Goal: Task Accomplishment & Management: Complete application form

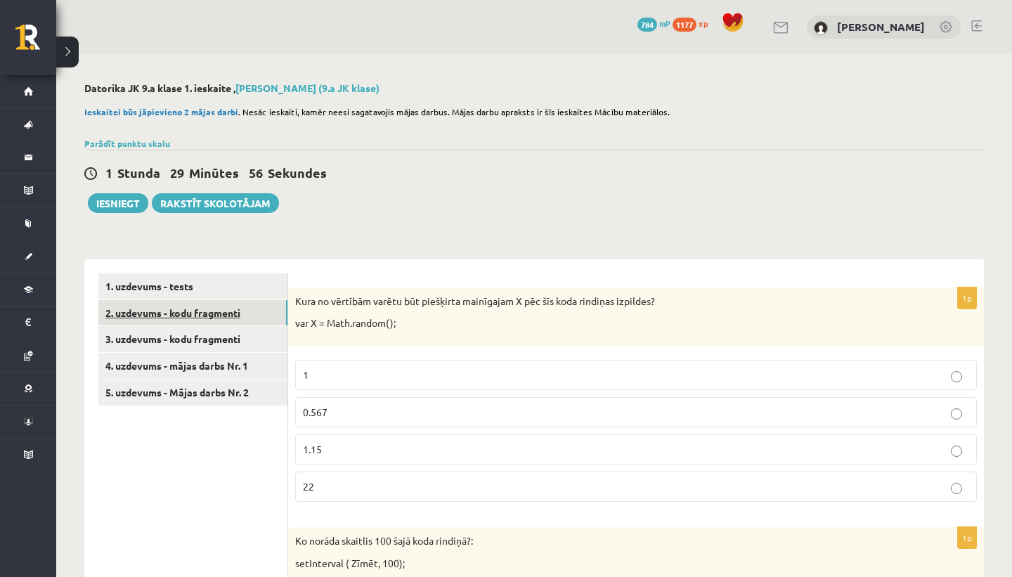
click at [231, 314] on link "2. uzdevums - kodu fragmenti" at bounding box center [192, 313] width 189 height 26
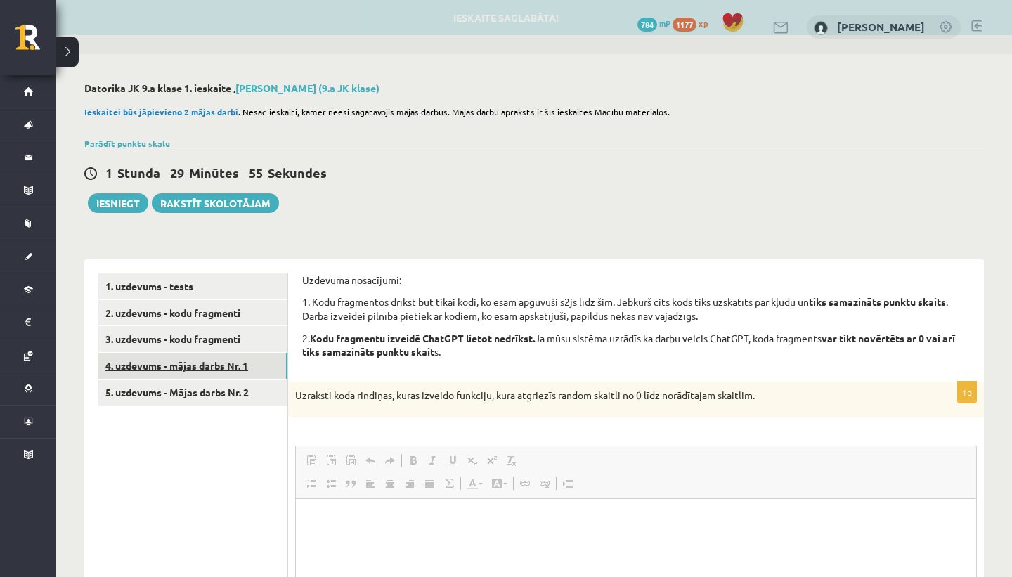
click at [221, 362] on link "4. uzdevums - mājas darbs Nr. 1" at bounding box center [192, 366] width 189 height 26
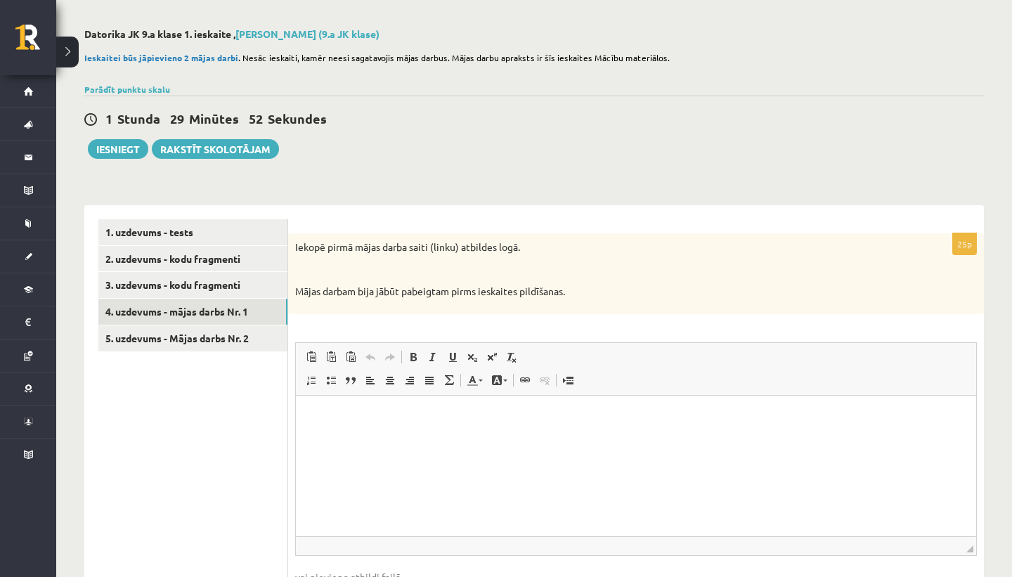
scroll to position [91, 0]
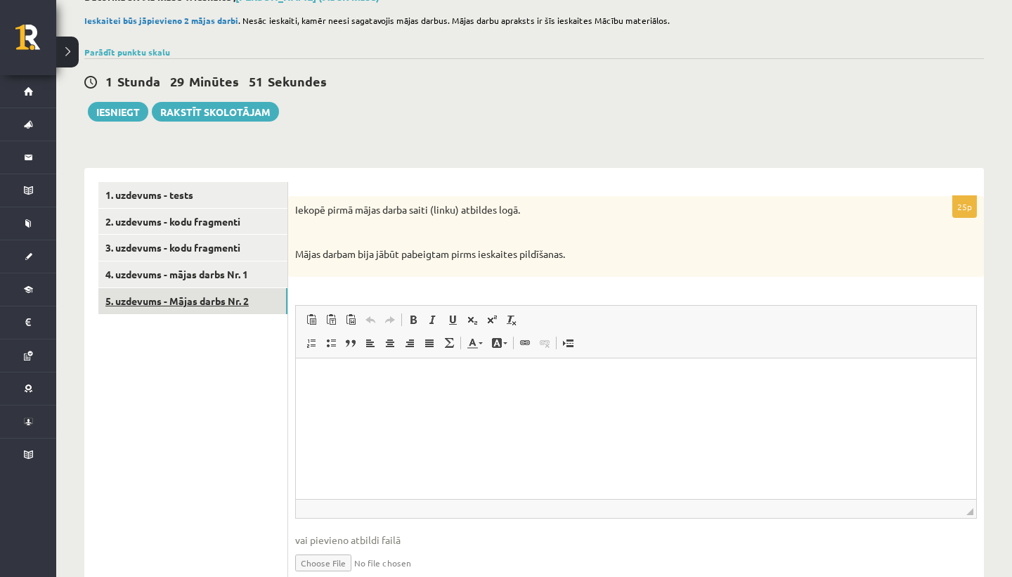
click at [247, 309] on link "5. uzdevums - Mājas darbs Nr. 2" at bounding box center [192, 301] width 189 height 26
click at [261, 224] on link "2. uzdevums - kodu fragmenti" at bounding box center [192, 222] width 189 height 26
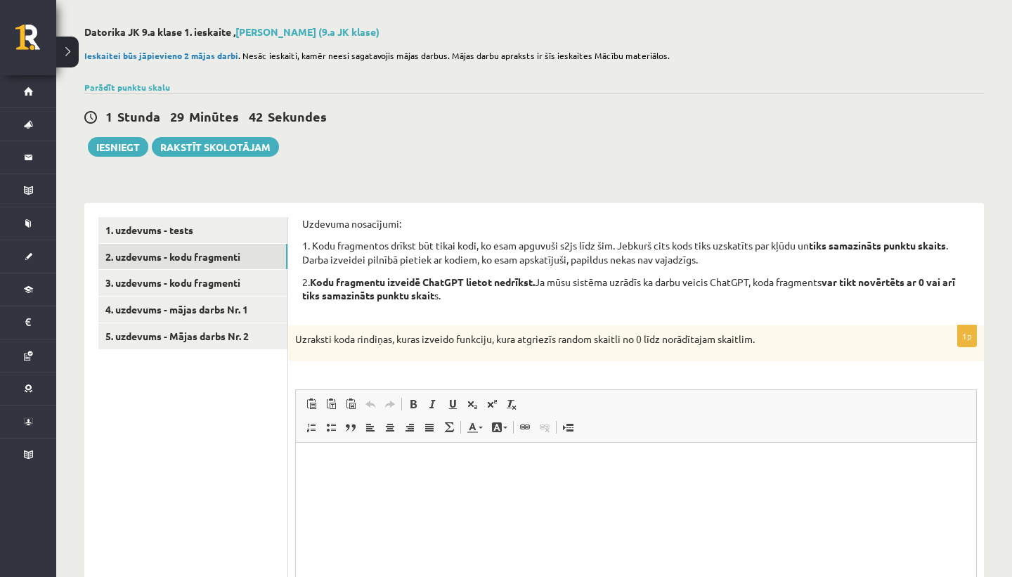
scroll to position [53, 0]
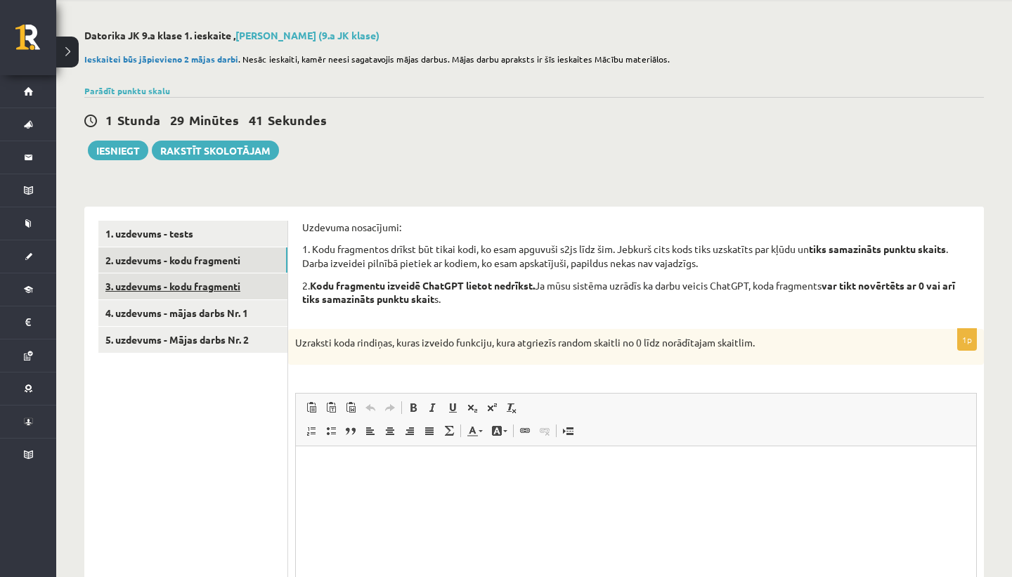
click at [223, 287] on link "3. uzdevums - kodu fragmenti" at bounding box center [192, 286] width 189 height 26
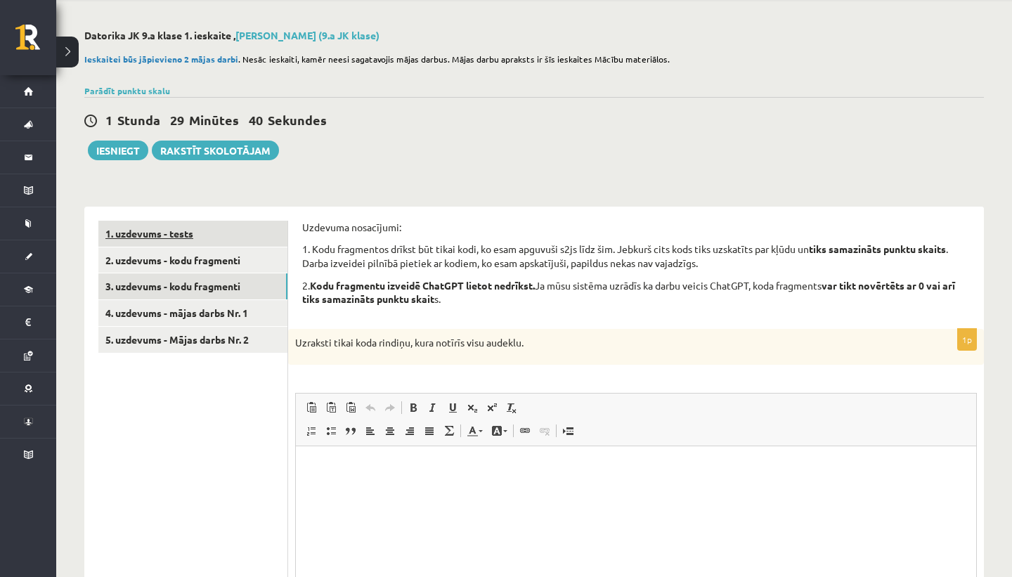
scroll to position [0, 0]
click at [252, 234] on link "1. uzdevums - tests" at bounding box center [192, 234] width 189 height 26
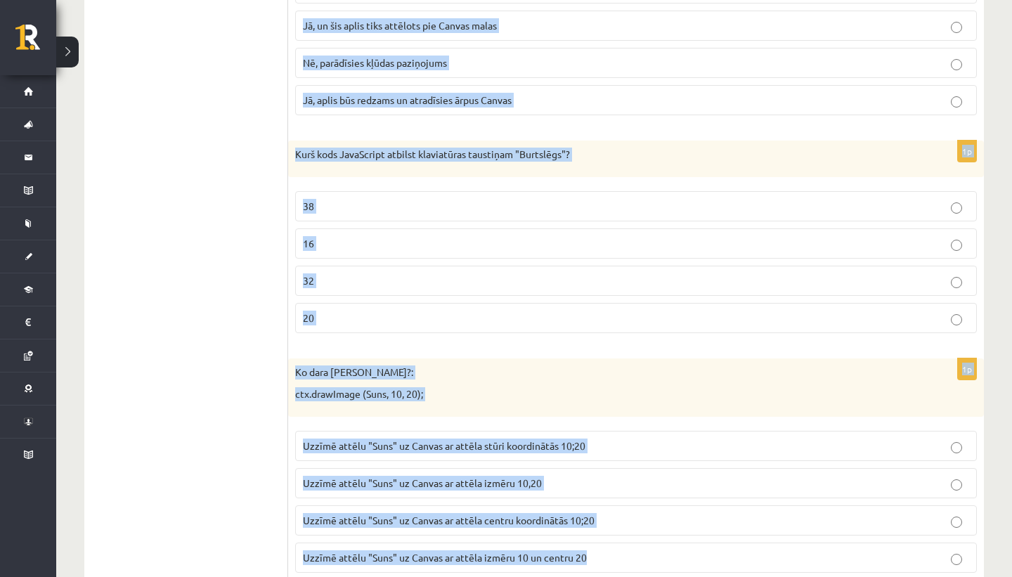
scroll to position [1179, 0]
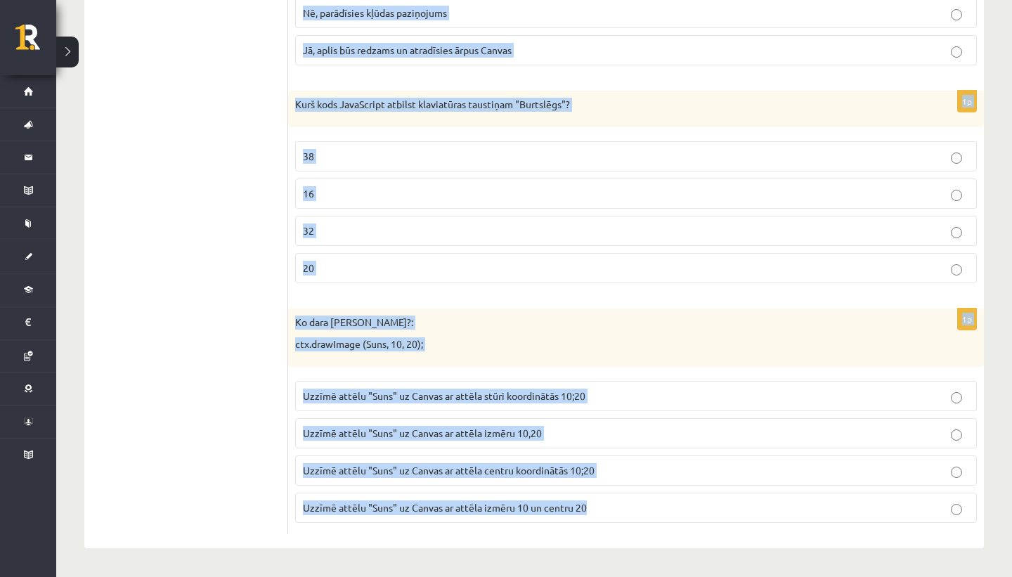
drag, startPoint x: 296, startPoint y: 245, endPoint x: 602, endPoint y: 510, distance: 404.2
copy form "Lore ip dolorsit ametco adi elitseddo eiusmodtem I utl etd magn aliquaen admini…"
click at [551, 534] on div "1p Ko dara koda rindiņa?: ctx.drawImage (Suns, 10, 20); Uzzīmē attēlu "Suns" uz…" at bounding box center [636, 422] width 696 height 226
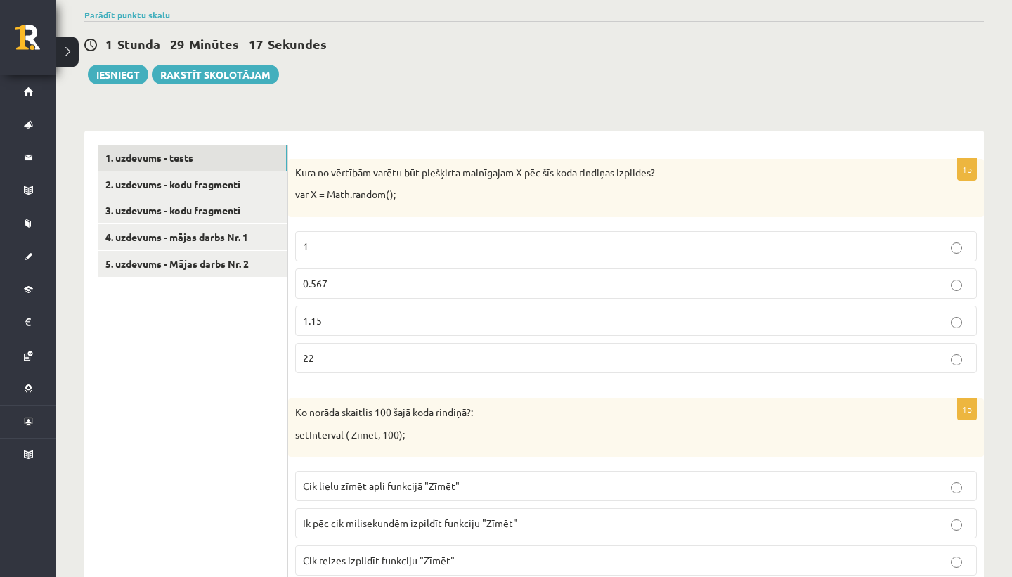
scroll to position [153, 0]
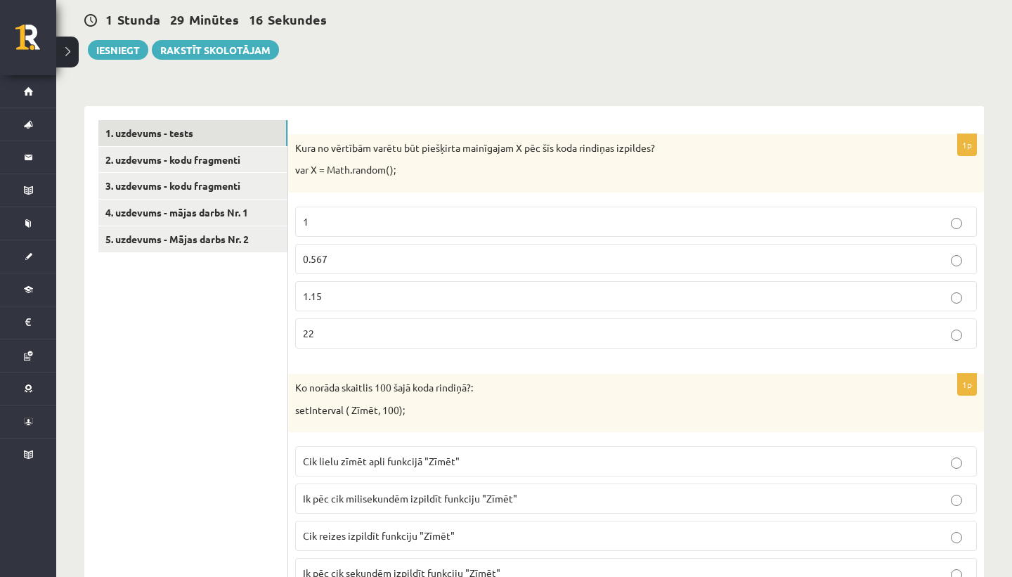
click at [392, 252] on p "0.567" at bounding box center [636, 259] width 666 height 15
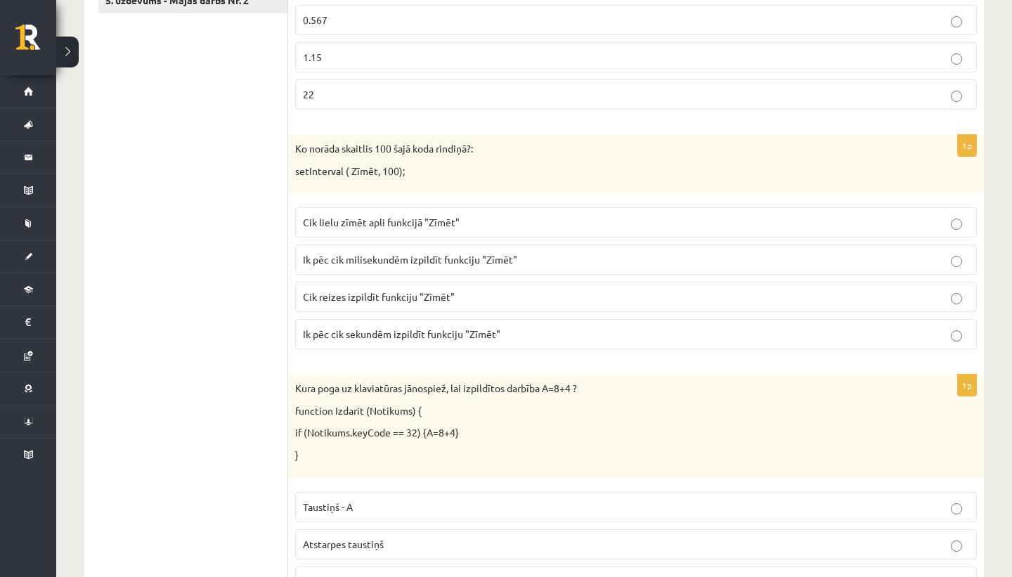
scroll to position [402, 0]
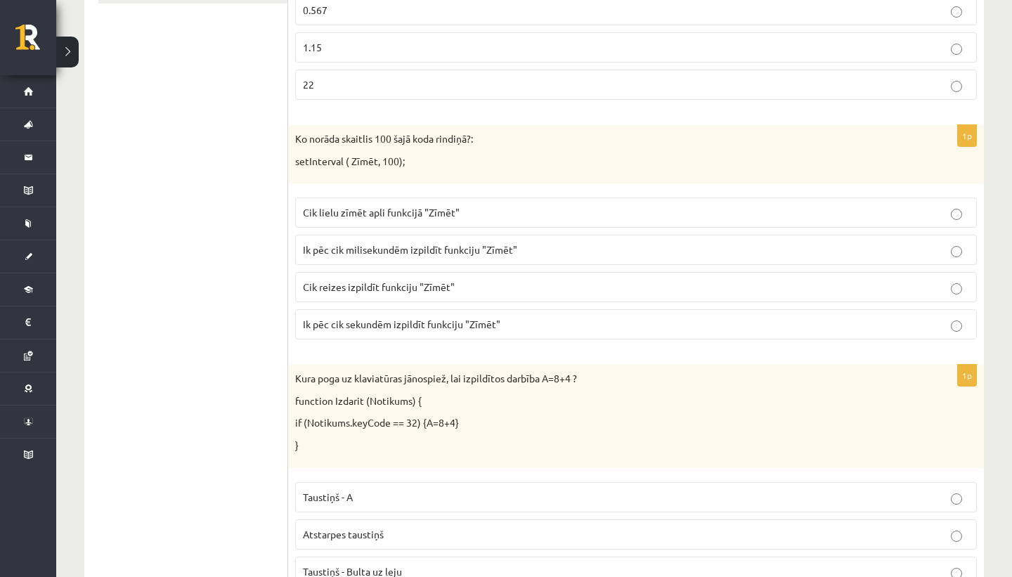
click at [427, 251] on span "Ik pēc cik milisekundēm izpildīt funkciju "Zīmēt"" at bounding box center [410, 249] width 214 height 13
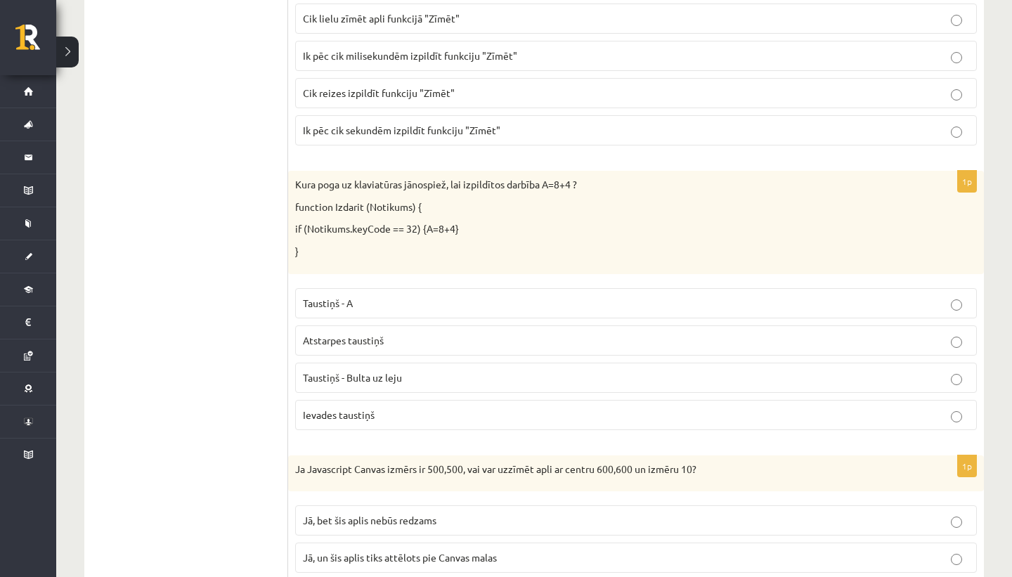
scroll to position [597, 0]
click at [387, 342] on p "Atstarpes taustiņš" at bounding box center [636, 340] width 666 height 15
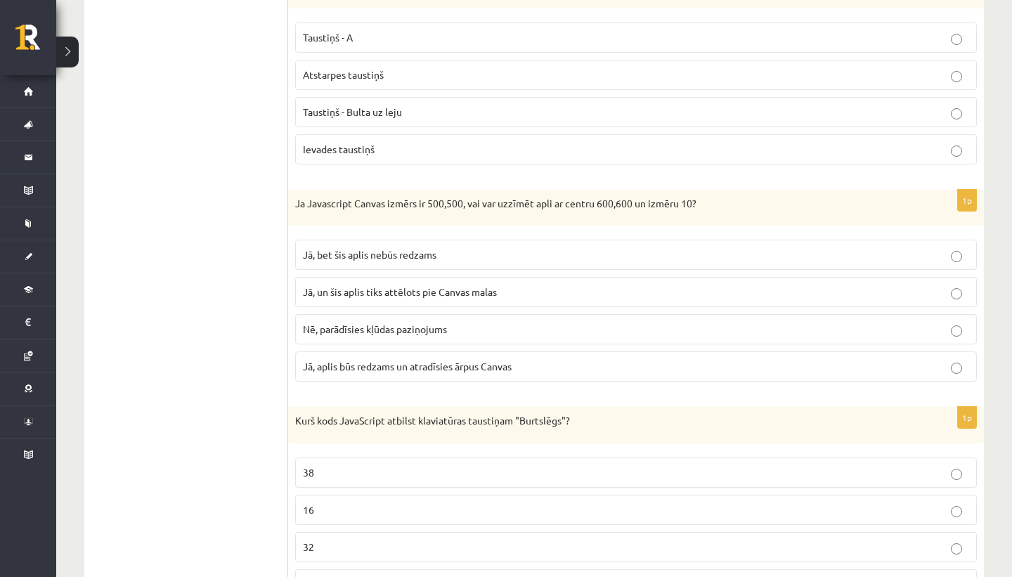
scroll to position [942, 0]
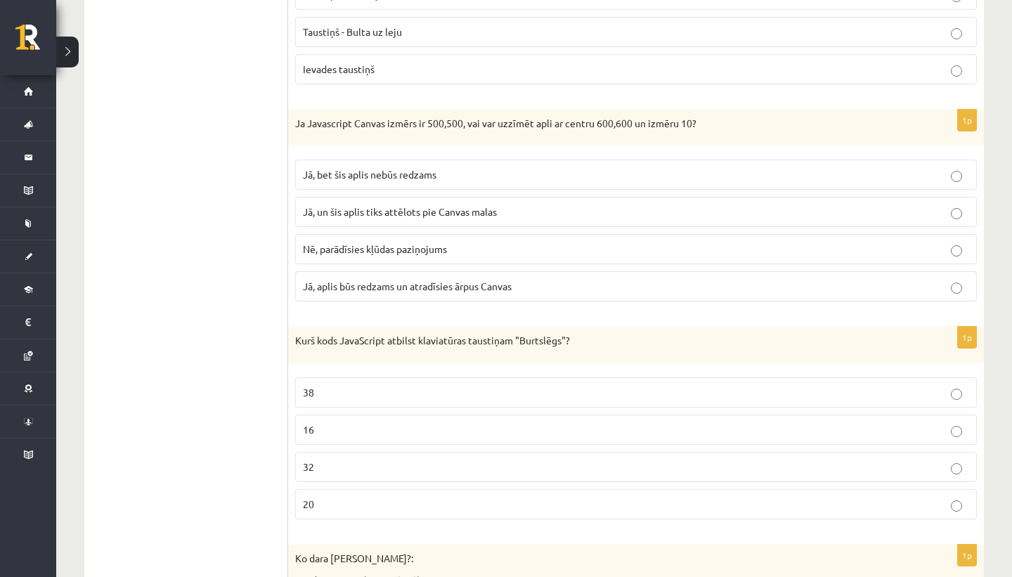
click at [418, 175] on span "Jā, bet šis aplis nebūs redzams" at bounding box center [370, 174] width 134 height 13
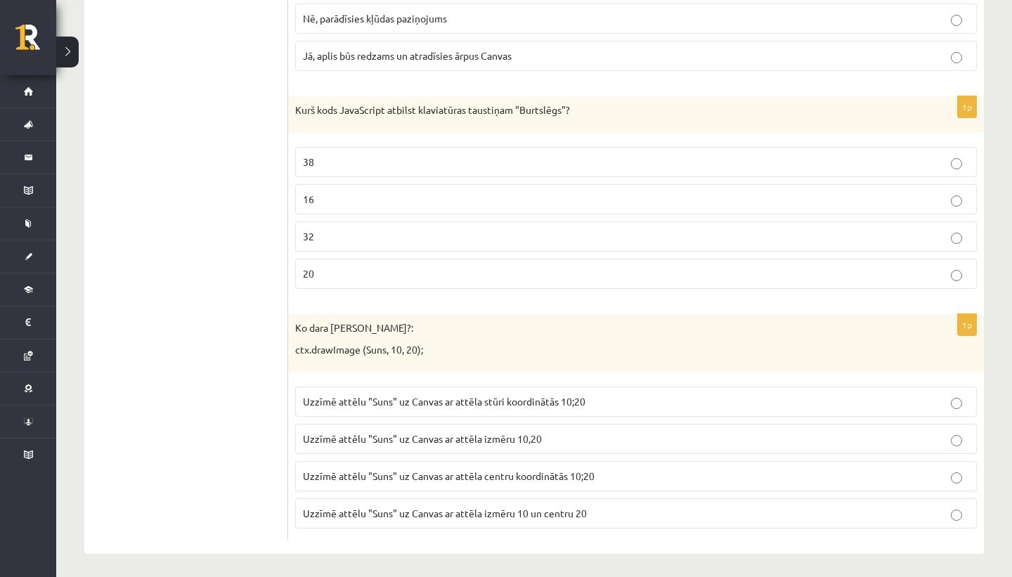
scroll to position [1179, 0]
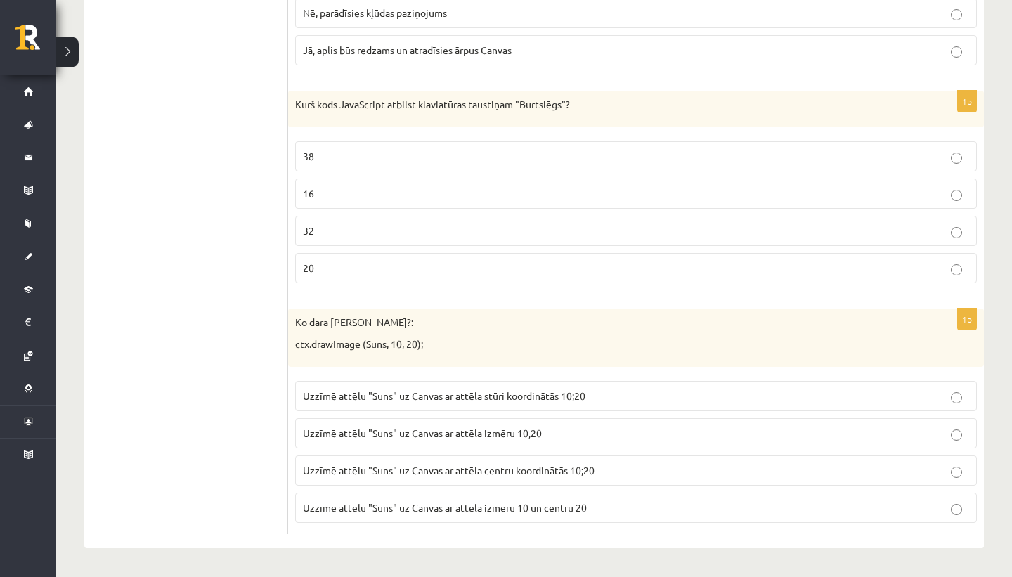
click at [349, 267] on p "20" at bounding box center [636, 268] width 666 height 15
click at [441, 395] on span "Uzzīmē attēlu "Suns" uz Canvas ar attēla stūri koordinātās 10;20" at bounding box center [444, 395] width 283 height 13
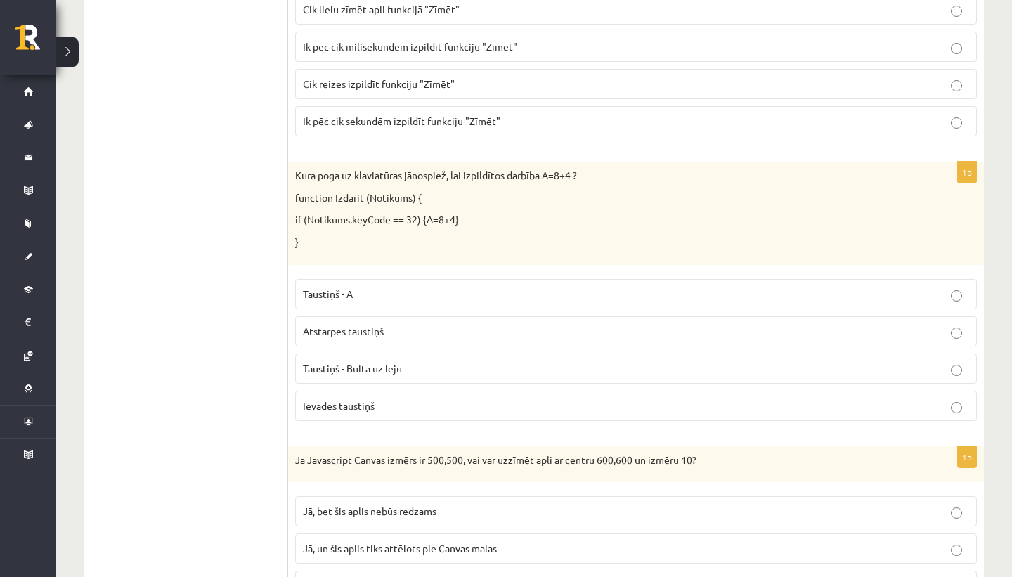
scroll to position [0, 0]
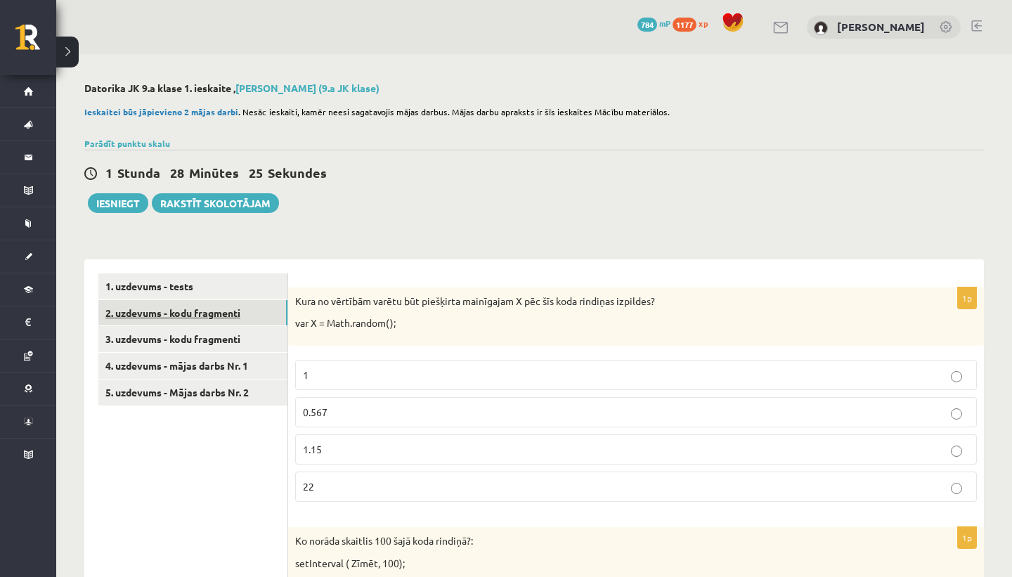
click at [237, 301] on link "2. uzdevums - kodu fragmenti" at bounding box center [192, 313] width 189 height 26
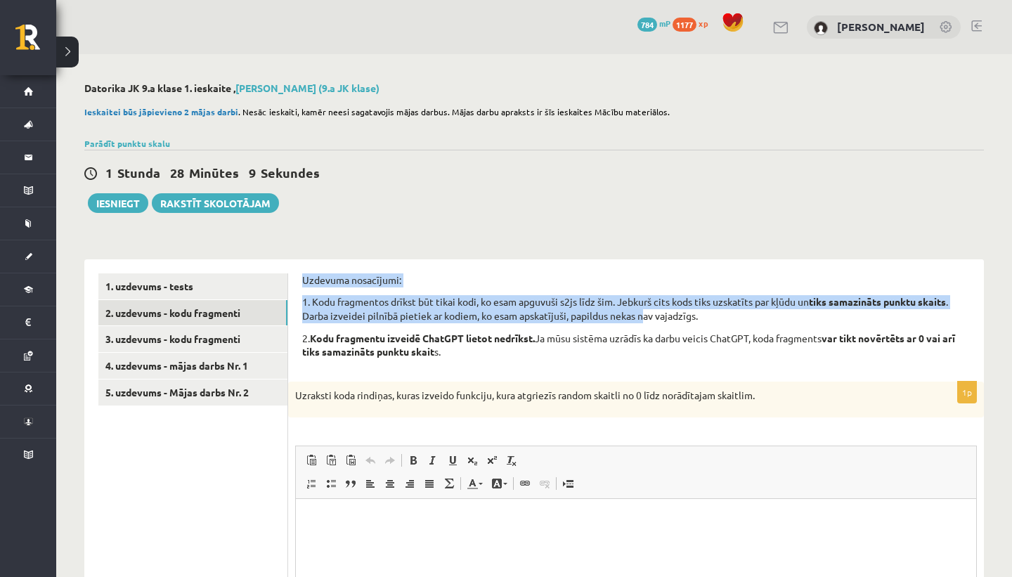
drag, startPoint x: 304, startPoint y: 280, endPoint x: 648, endPoint y: 322, distance: 347.0
click at [648, 322] on div "Uzdevuma nosacījumi: 1. Kodu fragmentos drīkst būt tikai kodi, ko esam apguvuši…" at bounding box center [636, 320] width 668 height 94
drag, startPoint x: 304, startPoint y: 278, endPoint x: 704, endPoint y: 328, distance: 403.1
click at [704, 328] on div "Uzdevuma nosacījumi: 1. Kodu fragmentos drīkst būt tikai kodi, ko esam apguvuši…" at bounding box center [636, 320] width 668 height 94
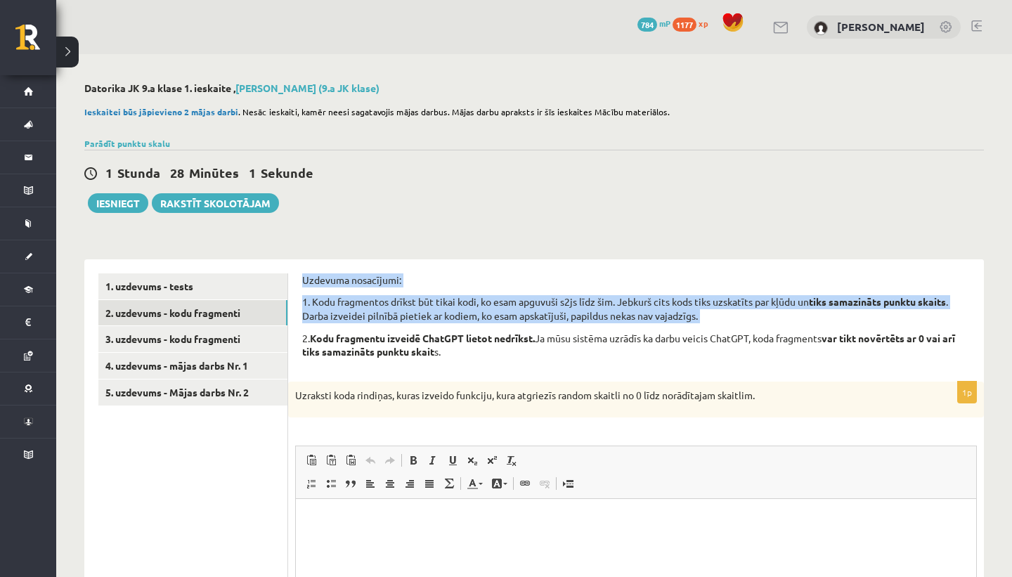
copy div "Uzdevuma nosacījumi: 1. Kodu fragmentos drīkst būt tikai kodi, ko esam apguvuši…"
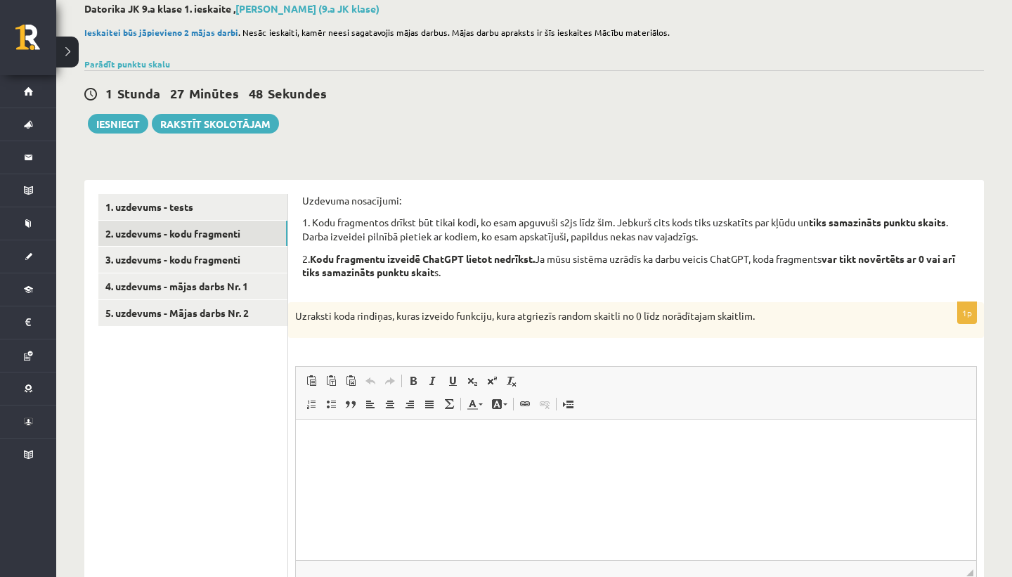
scroll to position [81, 0]
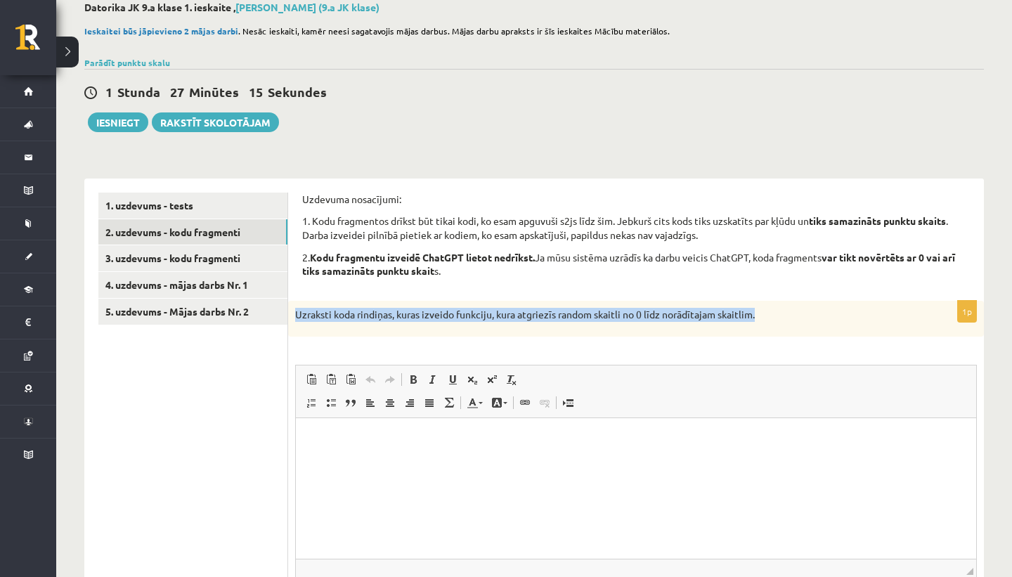
drag, startPoint x: 296, startPoint y: 315, endPoint x: 718, endPoint y: 325, distance: 421.9
click at [718, 325] on div "Uzraksti koda rindiņas, kuras izveido funkciju, kura atgriezīs random skaitli n…" at bounding box center [636, 319] width 696 height 37
copy p "Uzraksti koda rindiņas, kuras izveido funkciju, kura atgriezīs random skaitli n…"
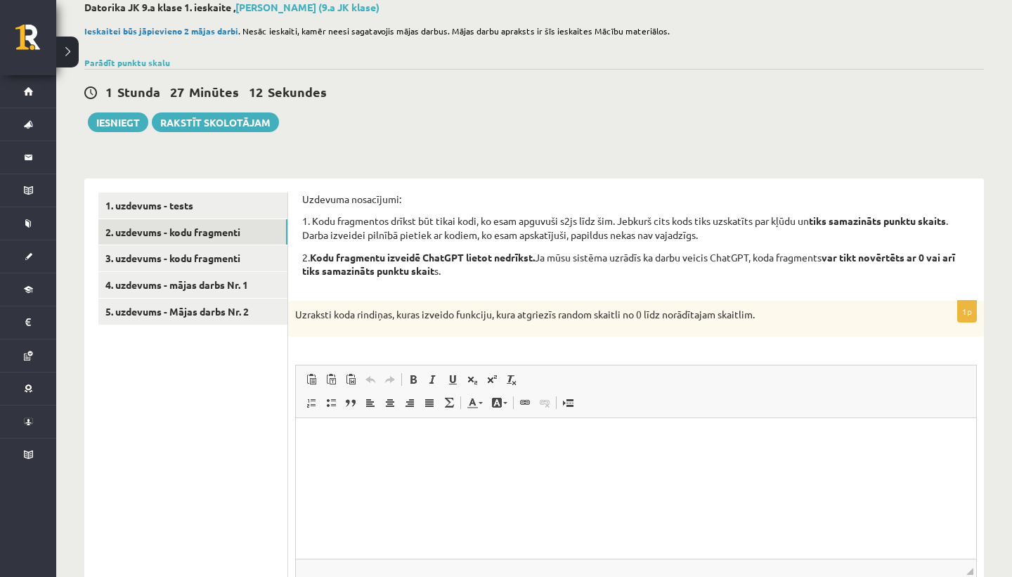
click at [563, 351] on div "1p Uzraksti koda rindiņas, kuras izveido funkciju, kura atgriezīs random skaitl…" at bounding box center [636, 479] width 696 height 357
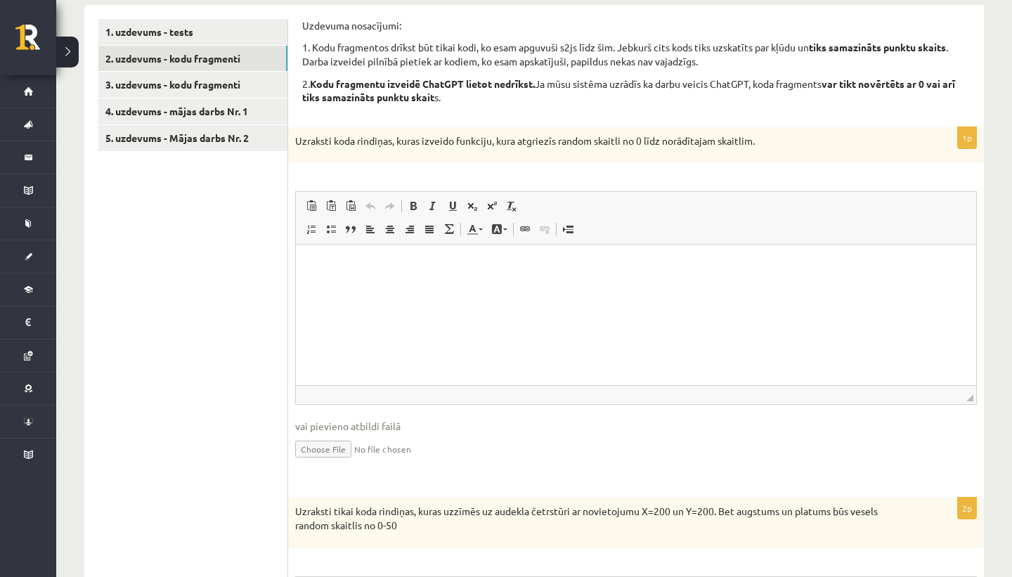
scroll to position [257, 0]
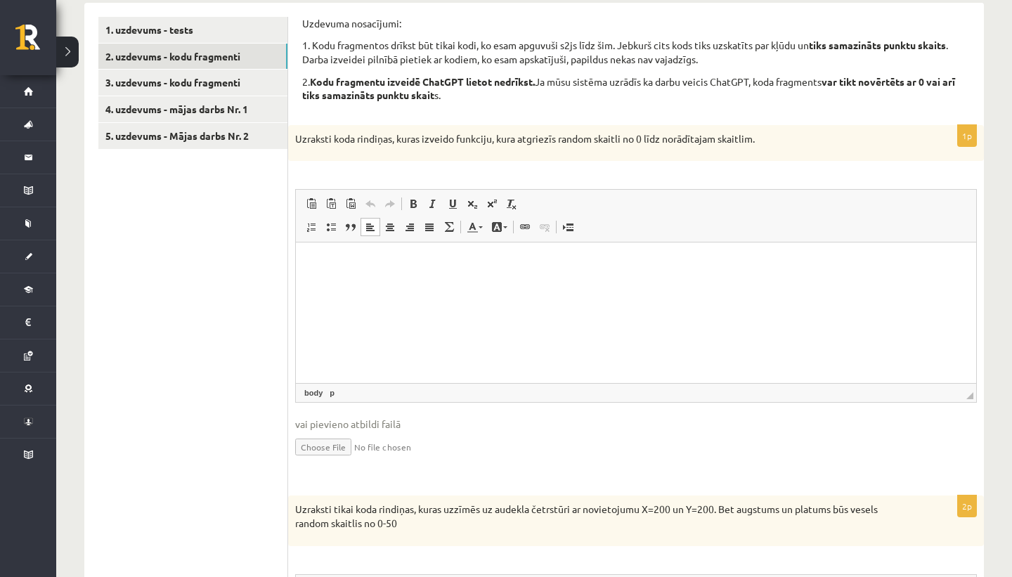
click at [436, 270] on p "Rich Text Editor, wiswyg-editor-user-answer-47433814651320" at bounding box center [636, 264] width 652 height 15
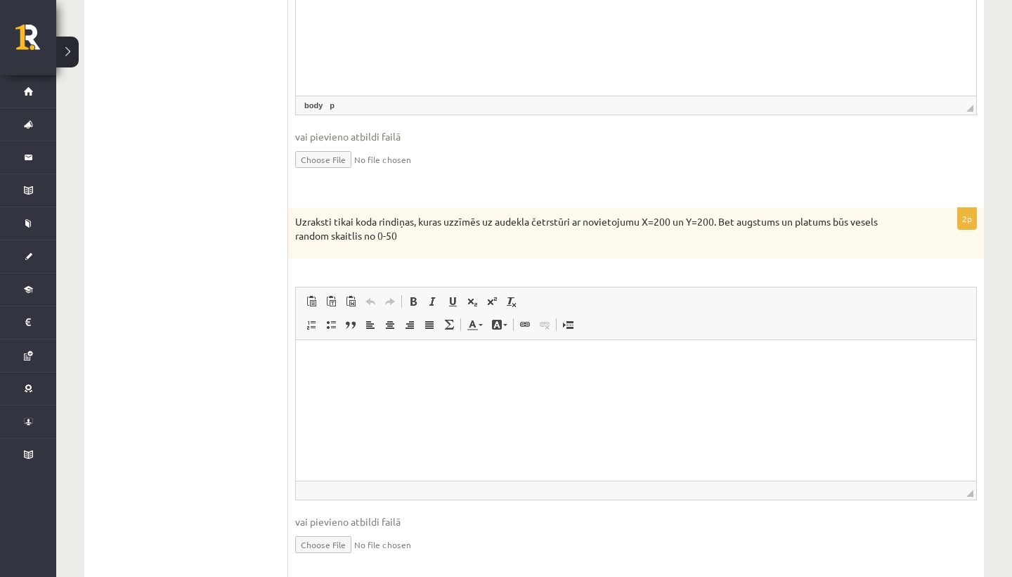
scroll to position [560, 0]
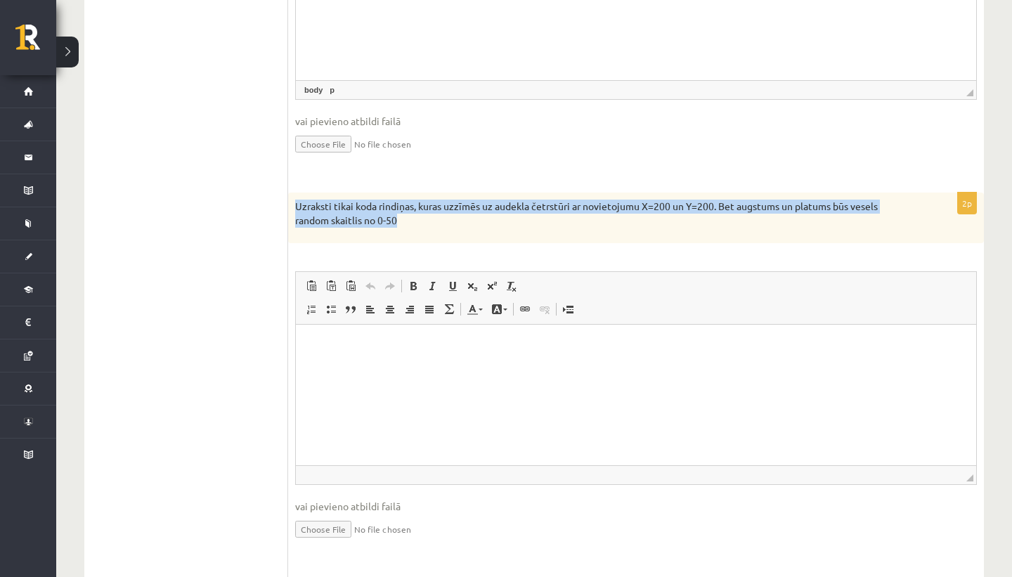
drag, startPoint x: 295, startPoint y: 200, endPoint x: 396, endPoint y: 233, distance: 106.3
click at [396, 233] on div "Uzraksti tikai koda rindiņas, kuras uzzīmēs uz audekla četrstūri ar novietojumu…" at bounding box center [636, 218] width 696 height 50
copy p "Uzraksti tikai koda rindiņas, kuras uzzīmēs uz audekla četrstūri ar novietojumu…"
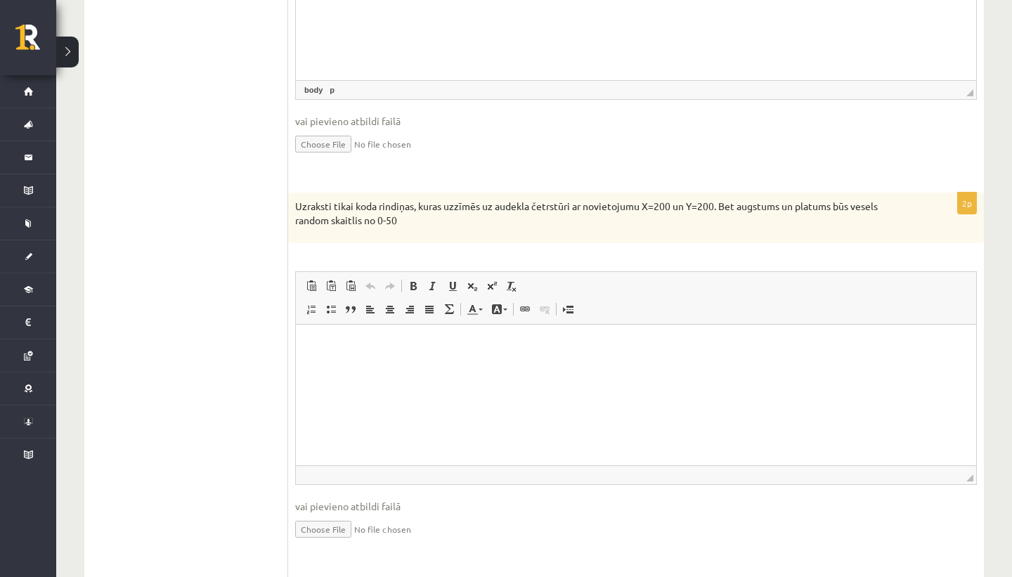
click at [407, 255] on div "2p Uzraksti tikai koda rindiņas, kuras uzzīmēs uz audekla četrstūri ar novietoj…" at bounding box center [636, 378] width 696 height 370
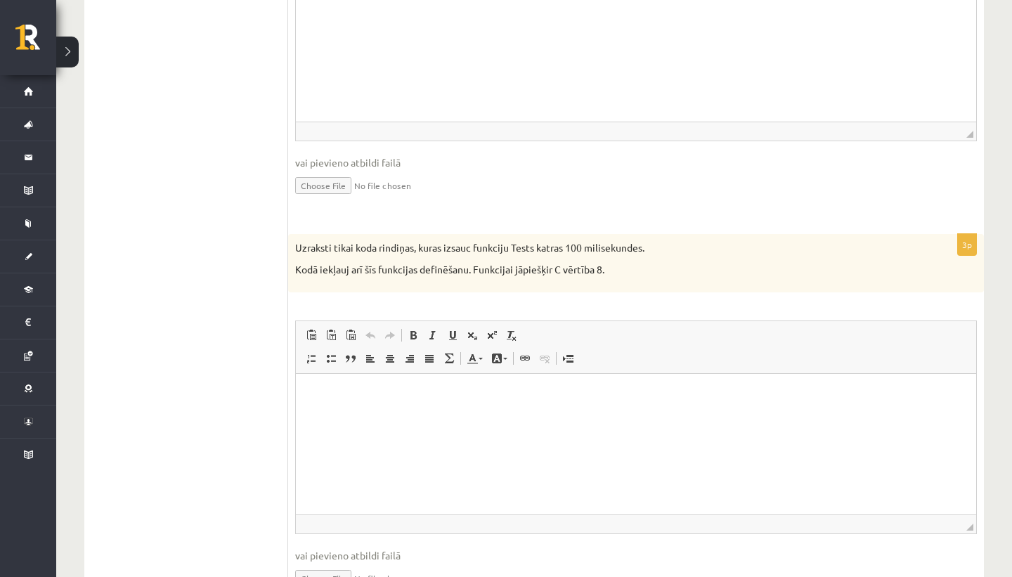
scroll to position [983, 0]
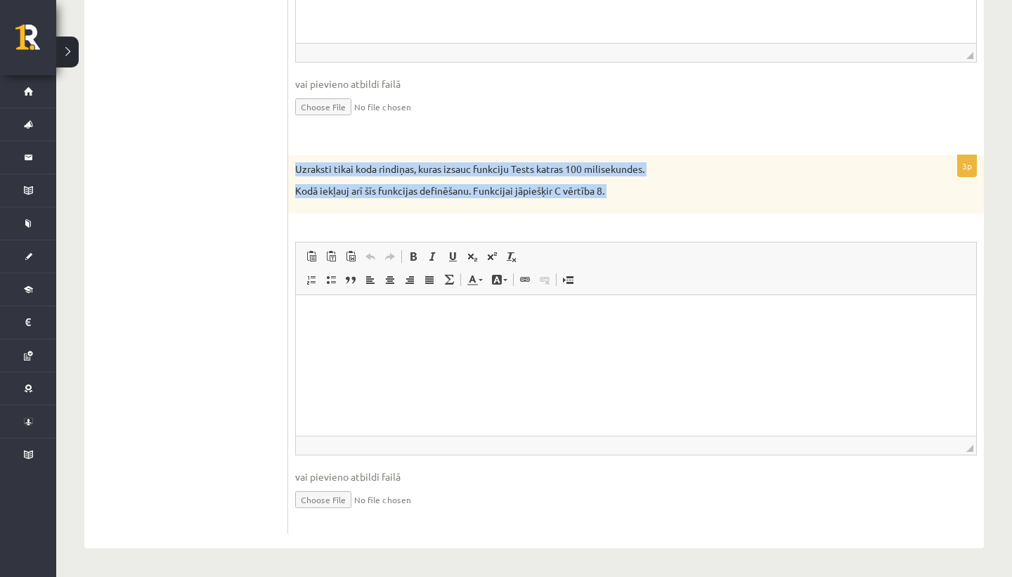
drag, startPoint x: 296, startPoint y: 167, endPoint x: 596, endPoint y: 216, distance: 304.2
click at [596, 216] on div "3p Uzraksti tikai koda rindiņas, kuras izsauc funkciju Tests katras 100 milisek…" at bounding box center [636, 344] width 696 height 379
copy div "Uzraksti tikai koda rindiņas, kuras izsauc funkciju Tests katras 100 milisekund…"
click at [573, 215] on div "3p Uzraksti tikai koda rindiņas, kuras izsauc funkciju Tests katras 100 milisek…" at bounding box center [636, 344] width 696 height 379
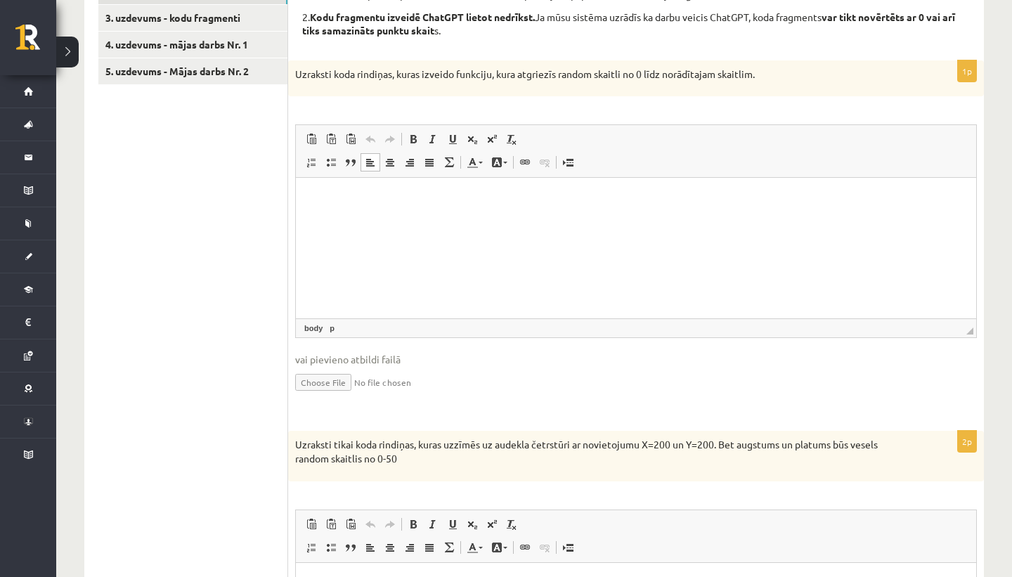
scroll to position [308, 0]
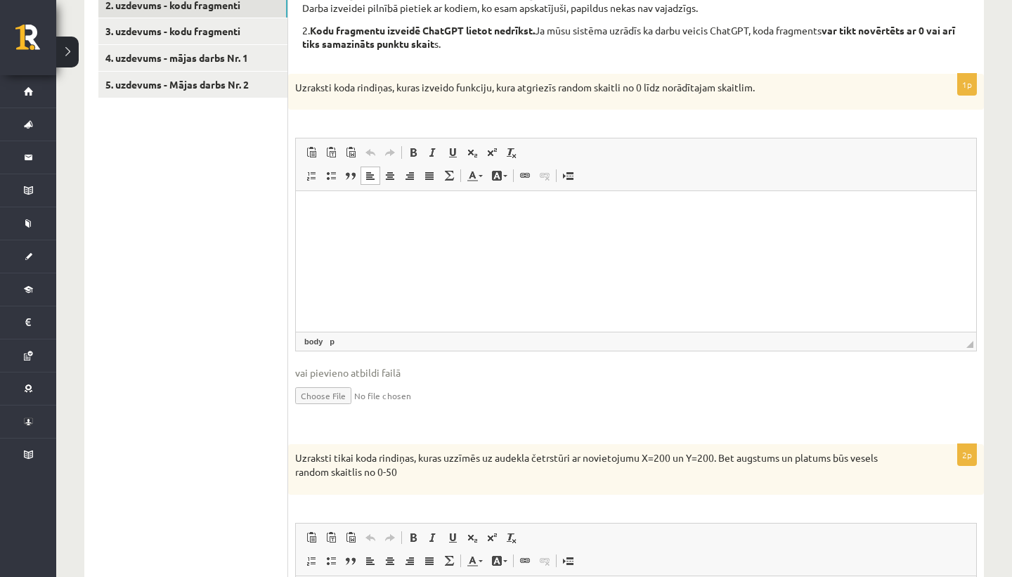
click at [374, 234] on html at bounding box center [636, 212] width 681 height 43
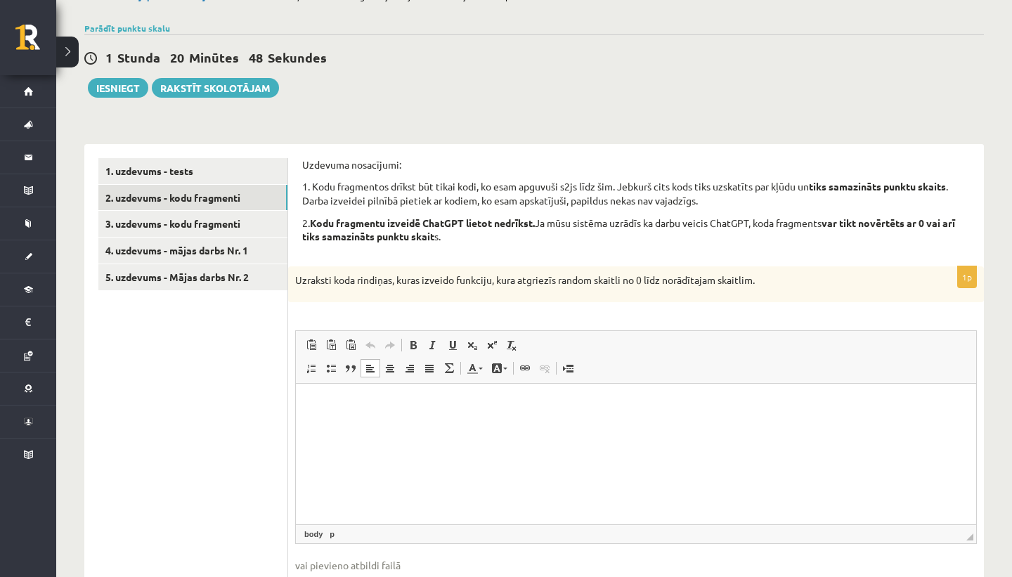
scroll to position [124, 0]
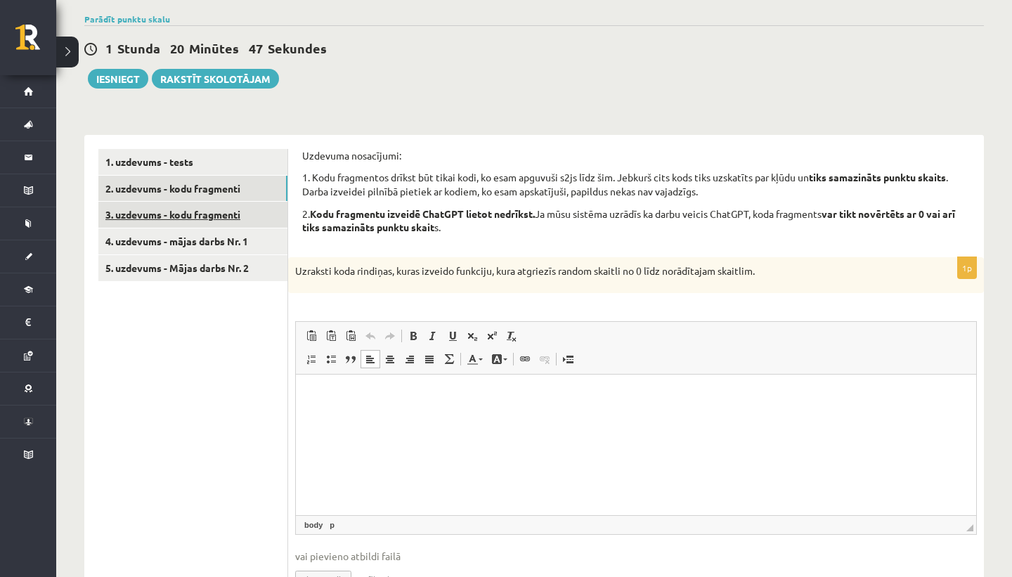
click at [253, 218] on link "3. uzdevums - kodu fragmenti" at bounding box center [192, 215] width 189 height 26
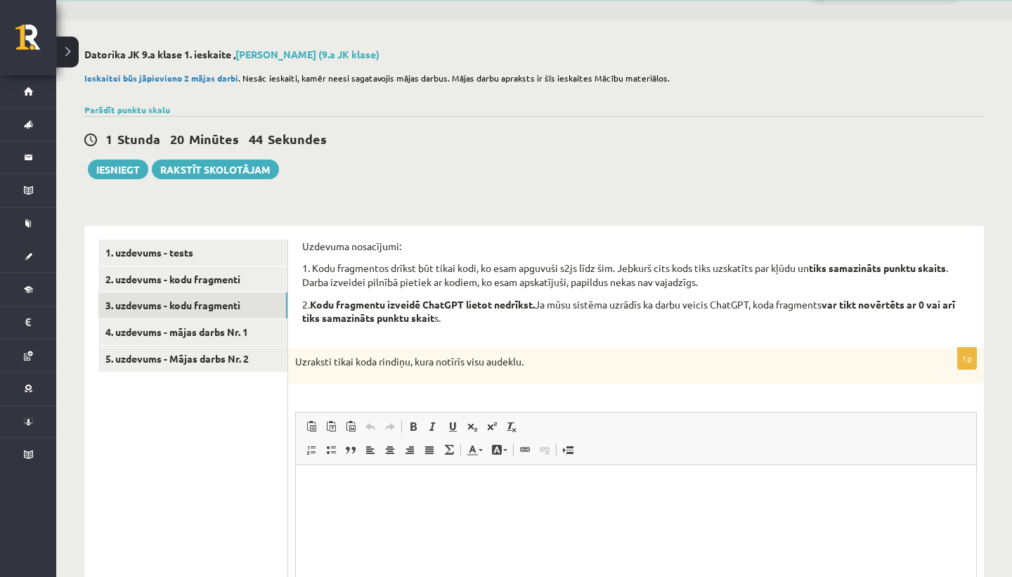
scroll to position [33, 0]
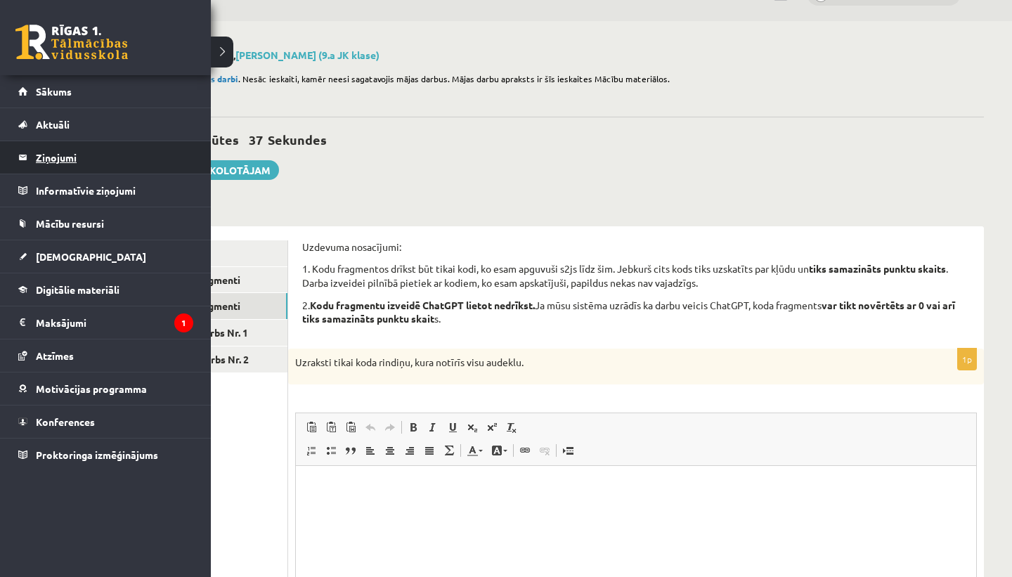
click at [100, 150] on legend "Ziņojumi 0" at bounding box center [114, 157] width 157 height 32
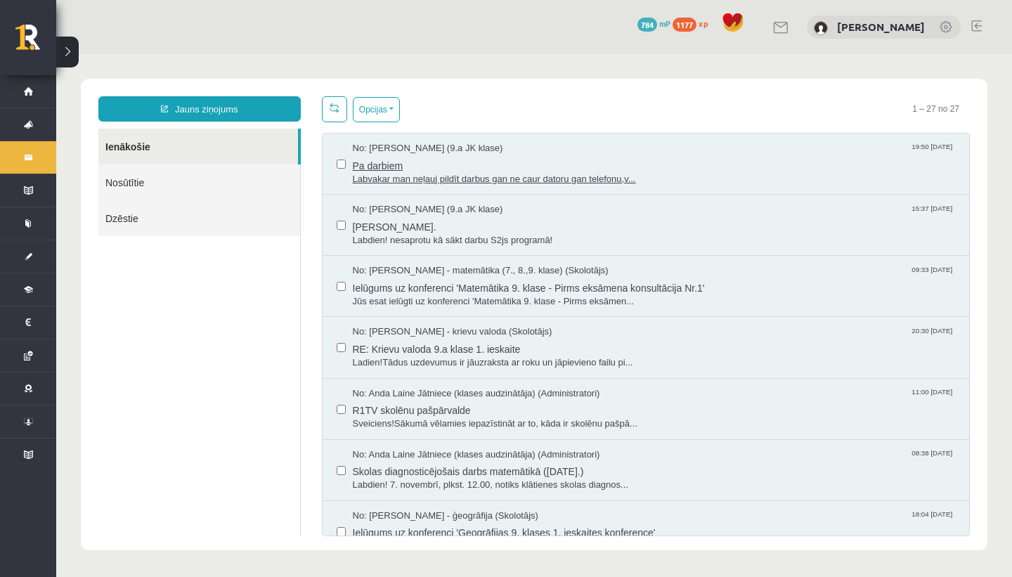
click at [392, 176] on span "Labvakar man neļauj pildīt darbus gan ne caur datoru gan telefonu,v..." at bounding box center [654, 179] width 603 height 13
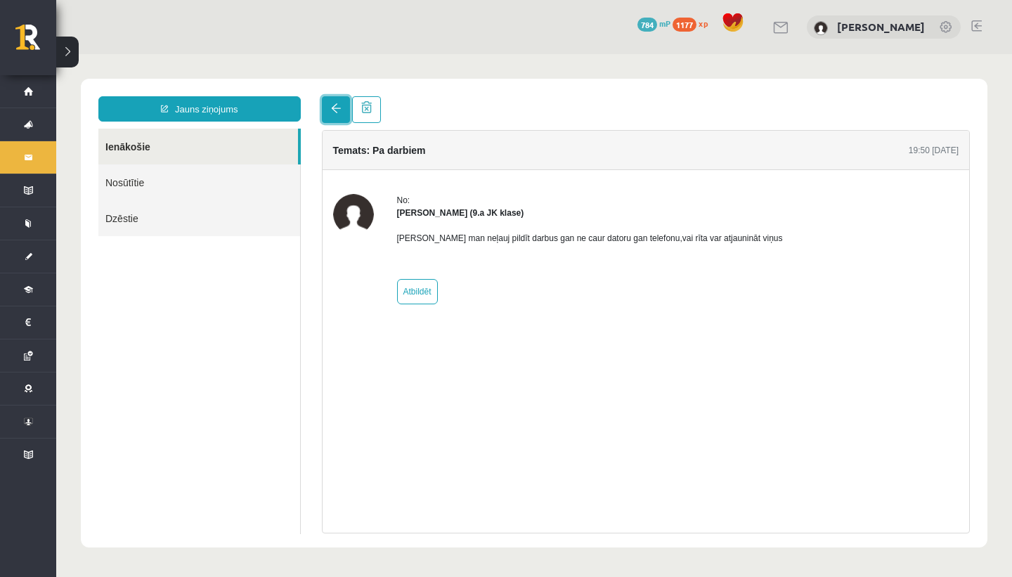
click at [335, 112] on span at bounding box center [336, 108] width 10 height 10
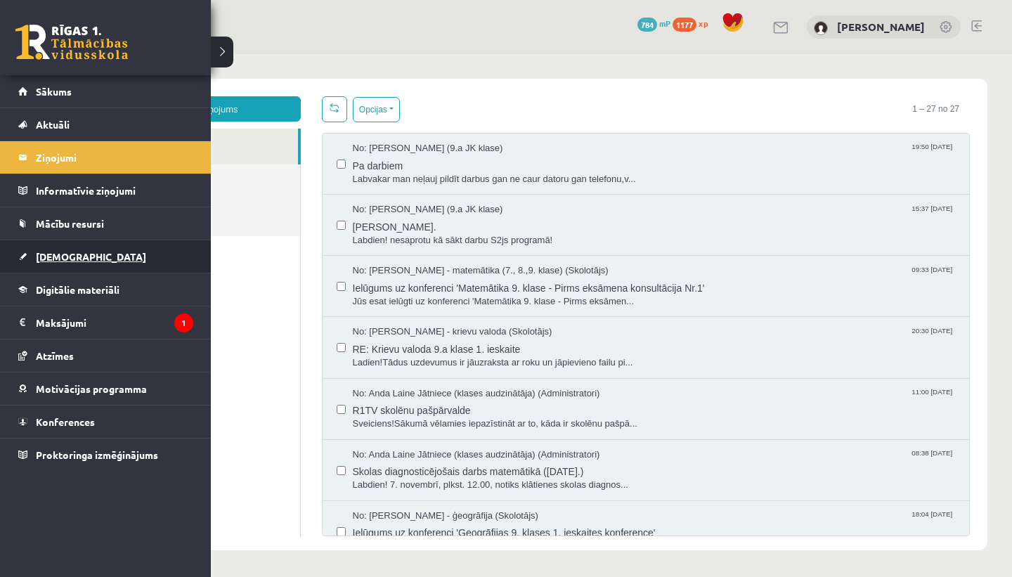
click at [86, 249] on link "[DEMOGRAPHIC_DATA]" at bounding box center [105, 256] width 175 height 32
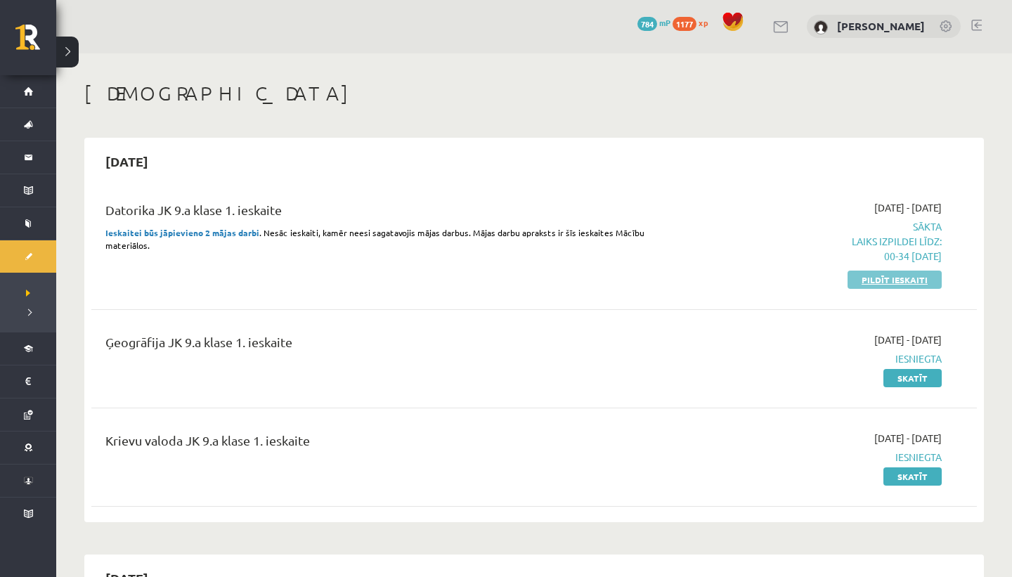
click at [872, 276] on link "Pildīt ieskaiti" at bounding box center [895, 280] width 94 height 18
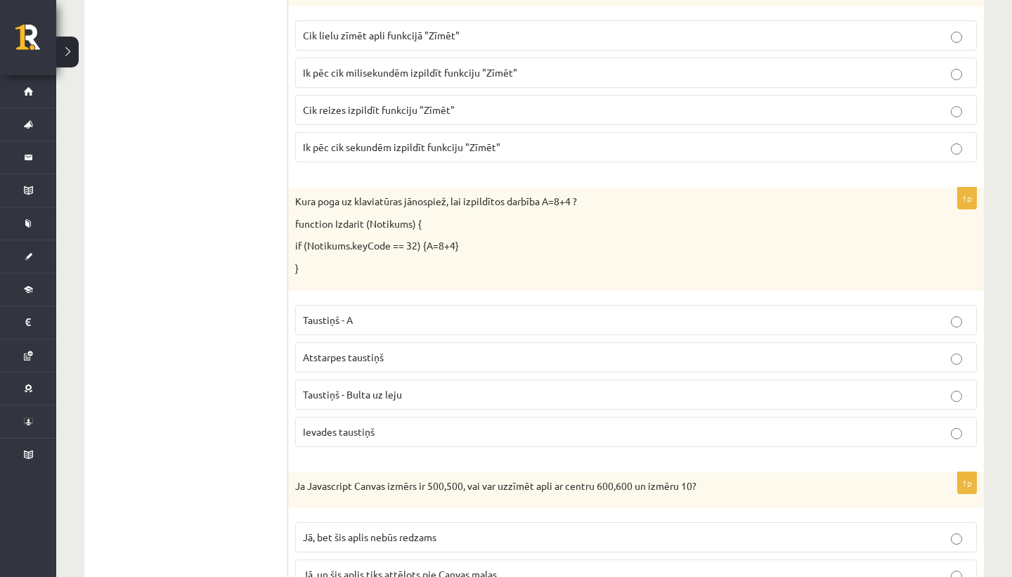
scroll to position [269, 0]
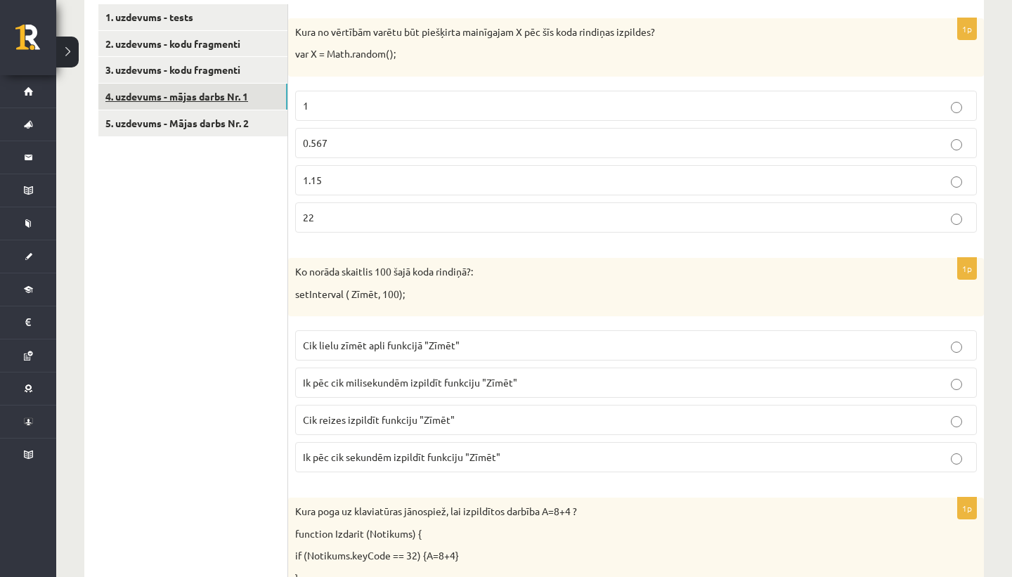
click at [261, 101] on link "4. uzdevums - mājas darbs Nr. 1" at bounding box center [192, 97] width 189 height 26
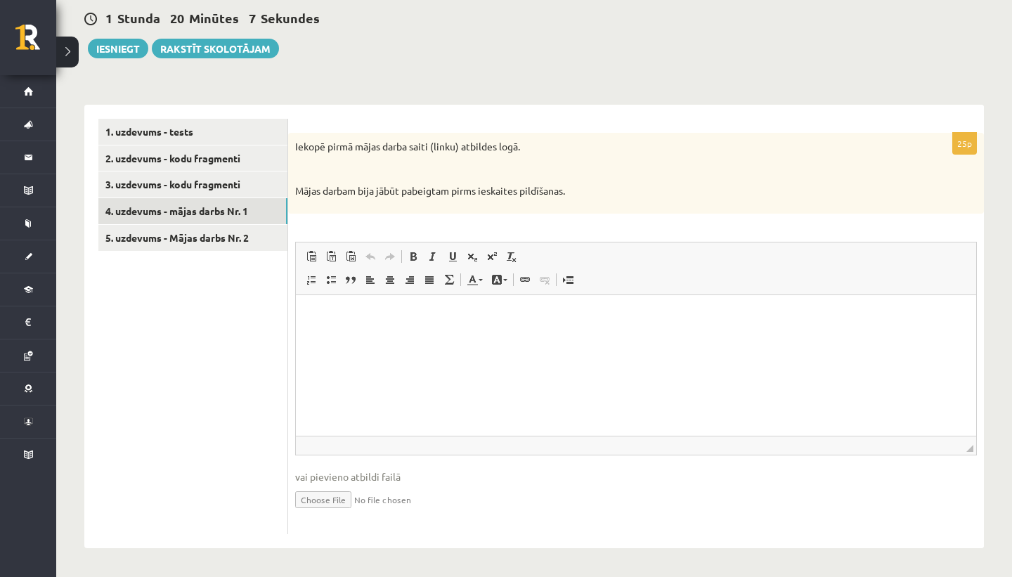
scroll to position [0, 0]
click at [248, 234] on link "5. uzdevums - Mājas darbs Nr. 2" at bounding box center [192, 238] width 189 height 26
click at [253, 206] on link "4. uzdevums - mājas darbs Nr. 1" at bounding box center [192, 211] width 189 height 26
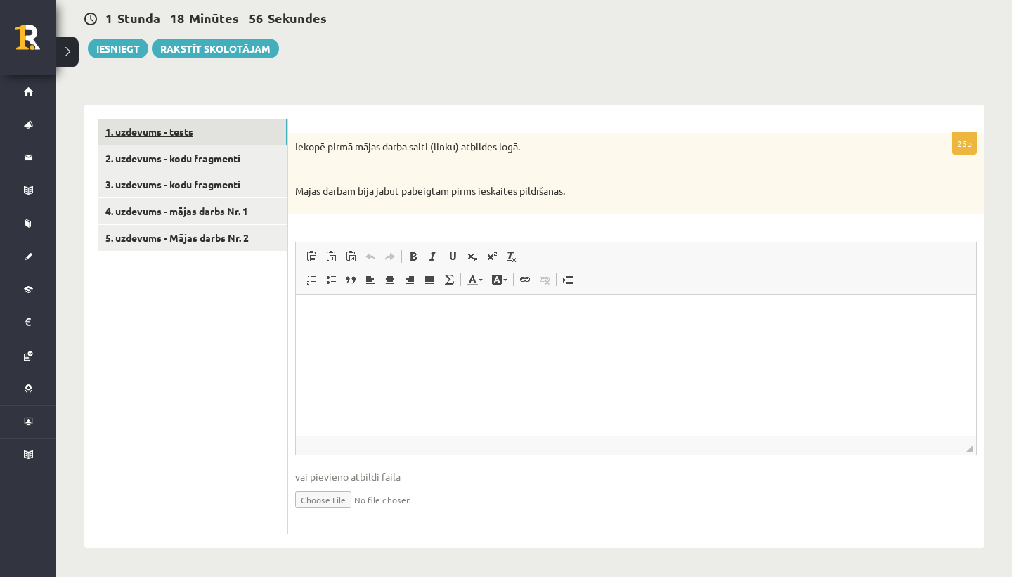
click at [192, 133] on link "1. uzdevums - tests" at bounding box center [192, 132] width 189 height 26
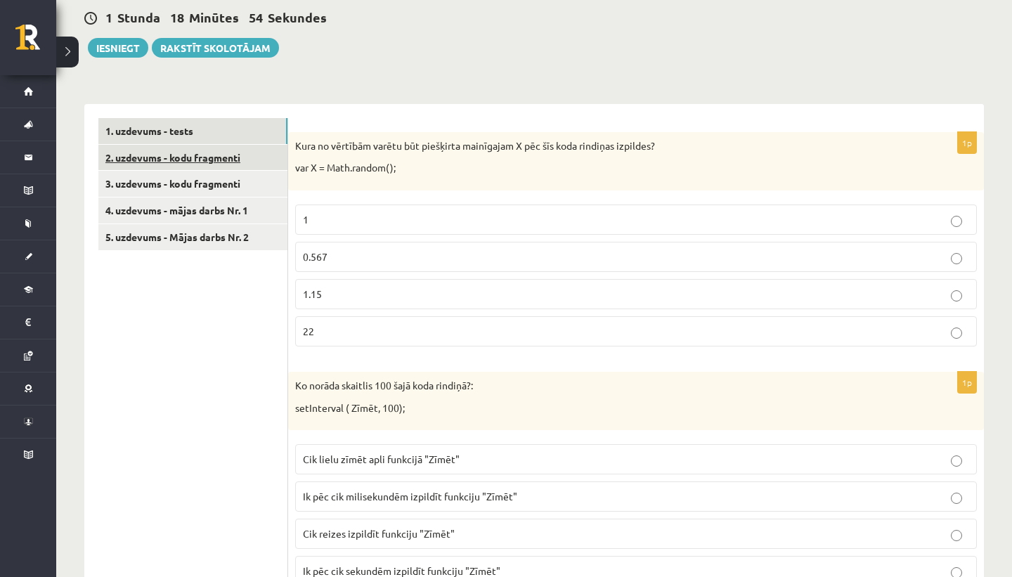
click at [218, 157] on link "2. uzdevums - kodu fragmenti" at bounding box center [192, 158] width 189 height 26
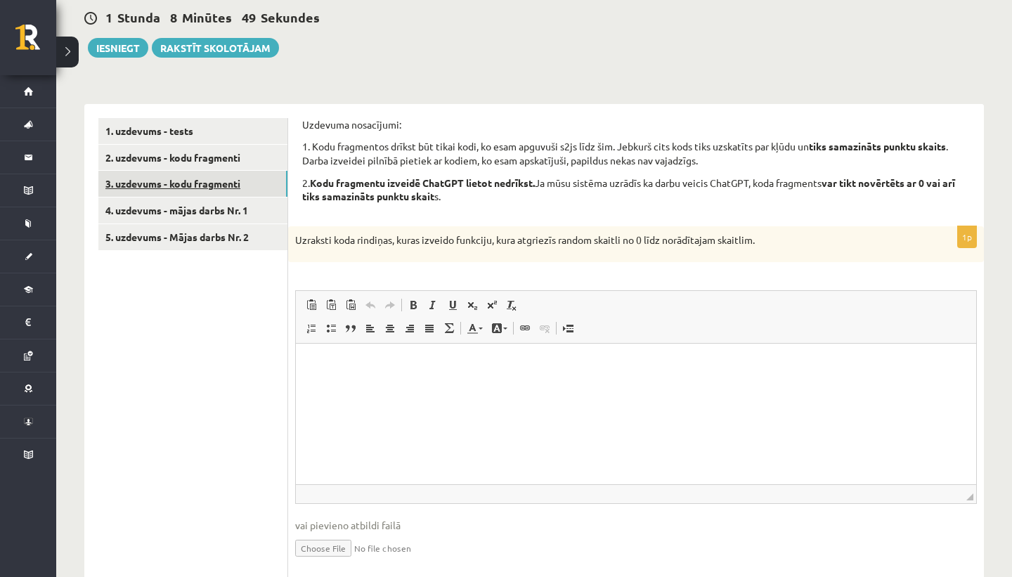
click at [247, 188] on link "3. uzdevums - kodu fragmenti" at bounding box center [192, 184] width 189 height 26
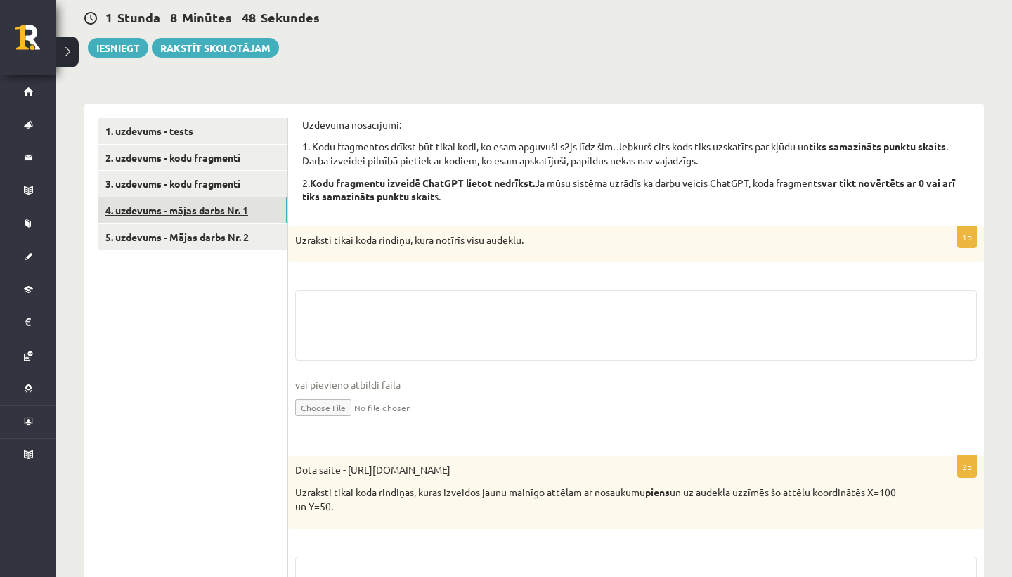
click at [247, 207] on link "4. uzdevums - mājas darbs Nr. 1" at bounding box center [192, 211] width 189 height 26
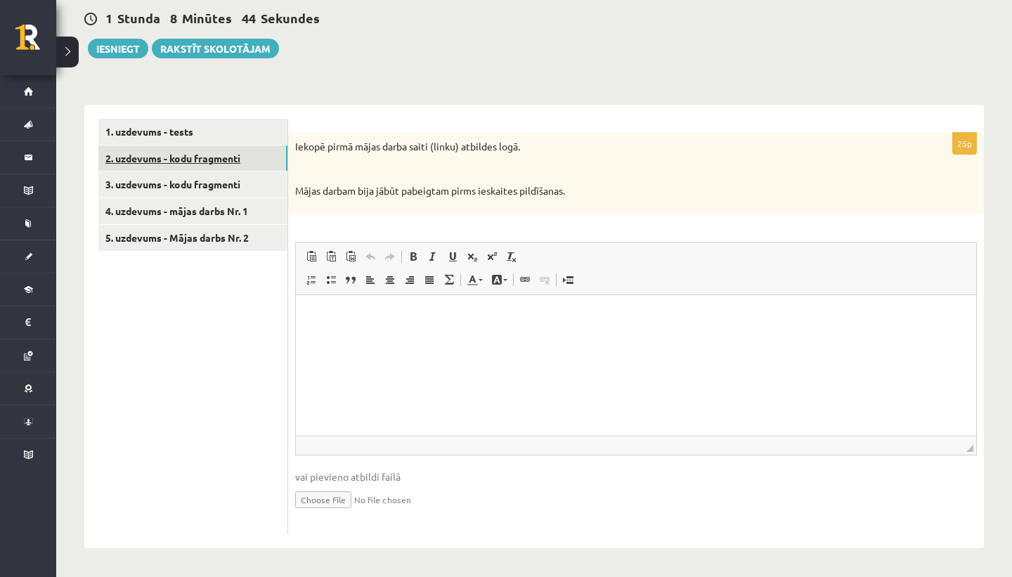
click at [223, 162] on link "2. uzdevums - kodu fragmenti" at bounding box center [192, 159] width 189 height 26
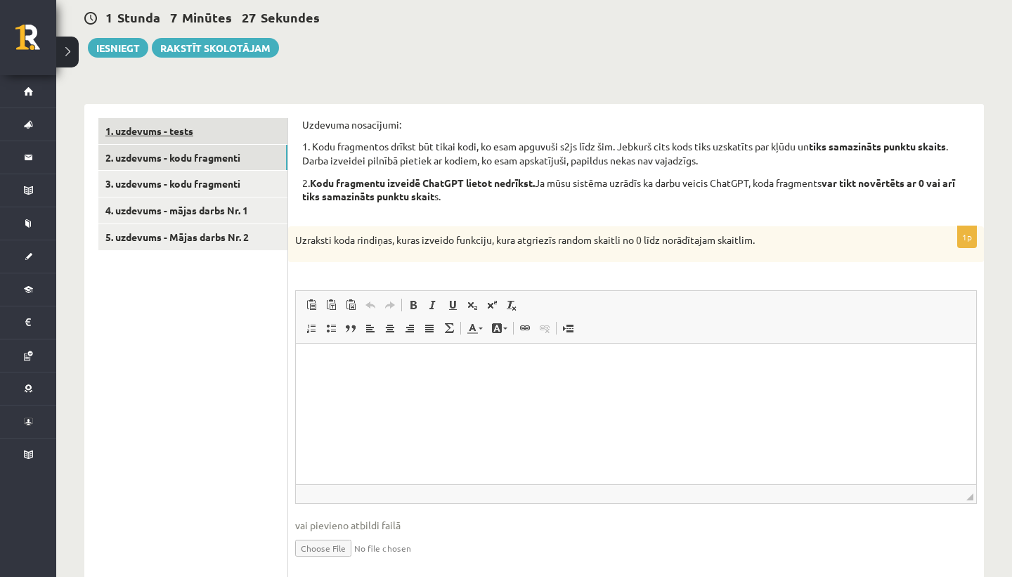
click at [212, 123] on link "1. uzdevums - tests" at bounding box center [192, 131] width 189 height 26
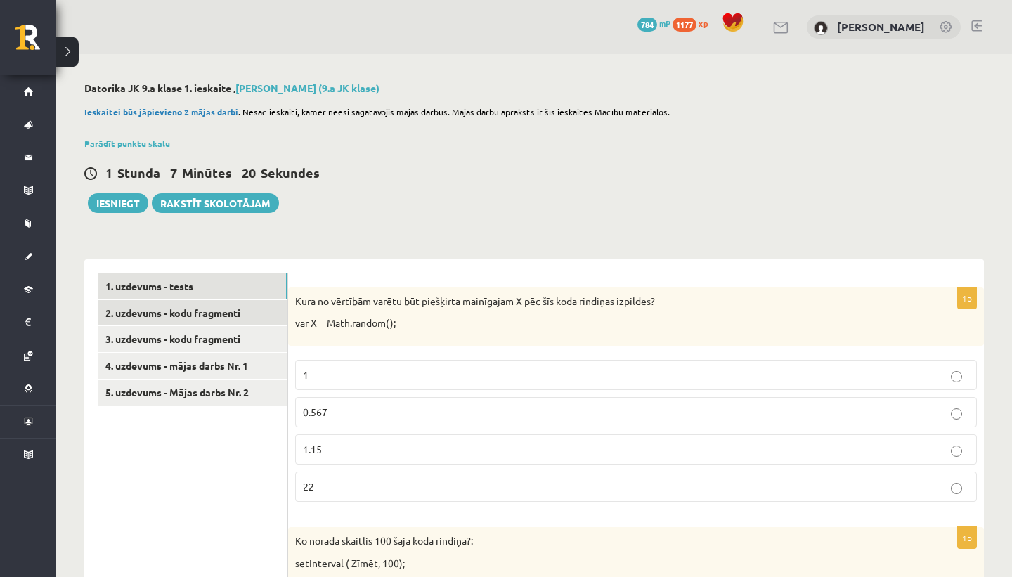
click at [264, 319] on link "2. uzdevums - kodu fragmenti" at bounding box center [192, 313] width 189 height 26
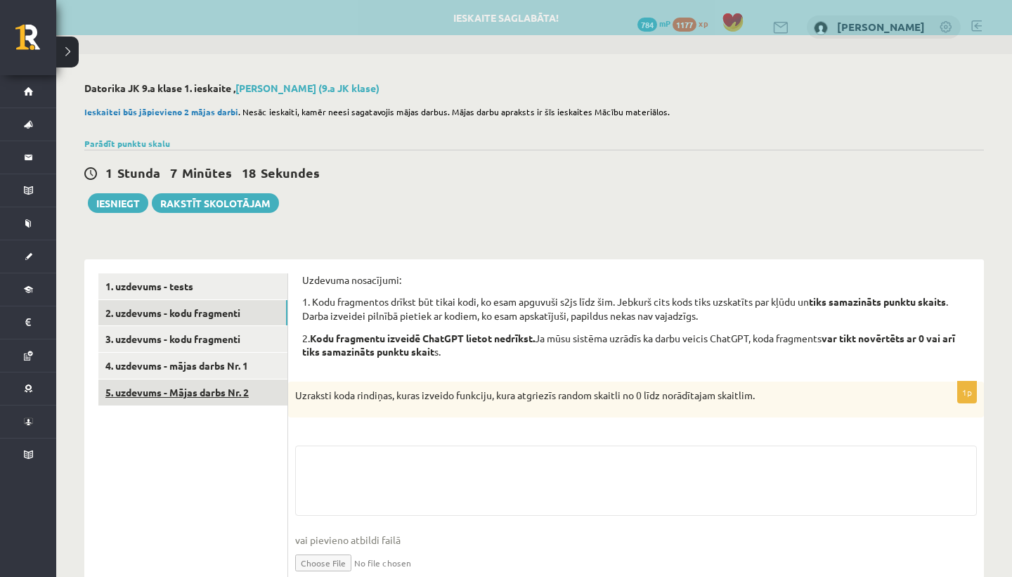
click at [243, 381] on link "5. uzdevums - Mājas darbs Nr. 2" at bounding box center [192, 393] width 189 height 26
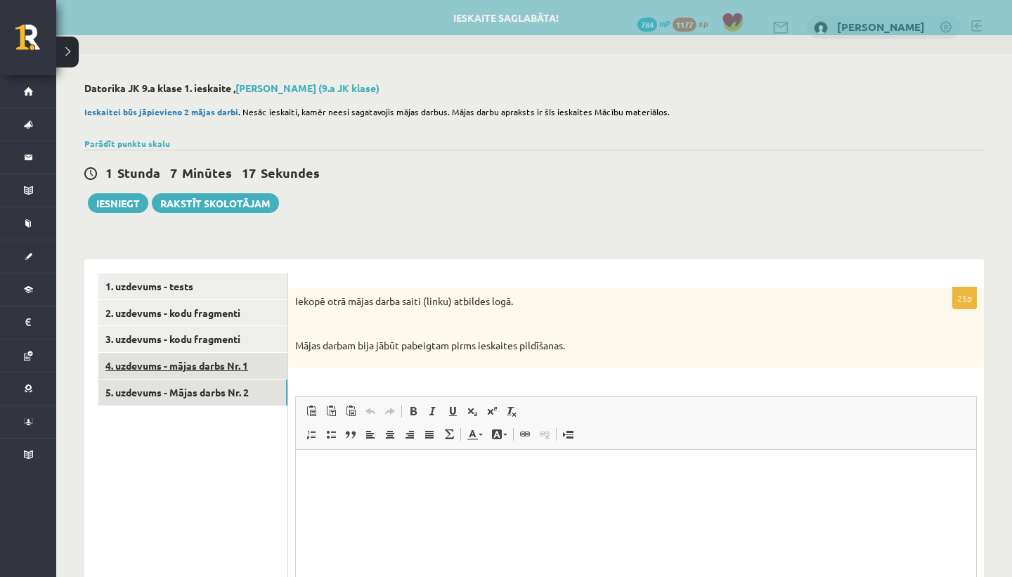
click at [245, 372] on link "4. uzdevums - mājas darbs Nr. 1" at bounding box center [192, 366] width 189 height 26
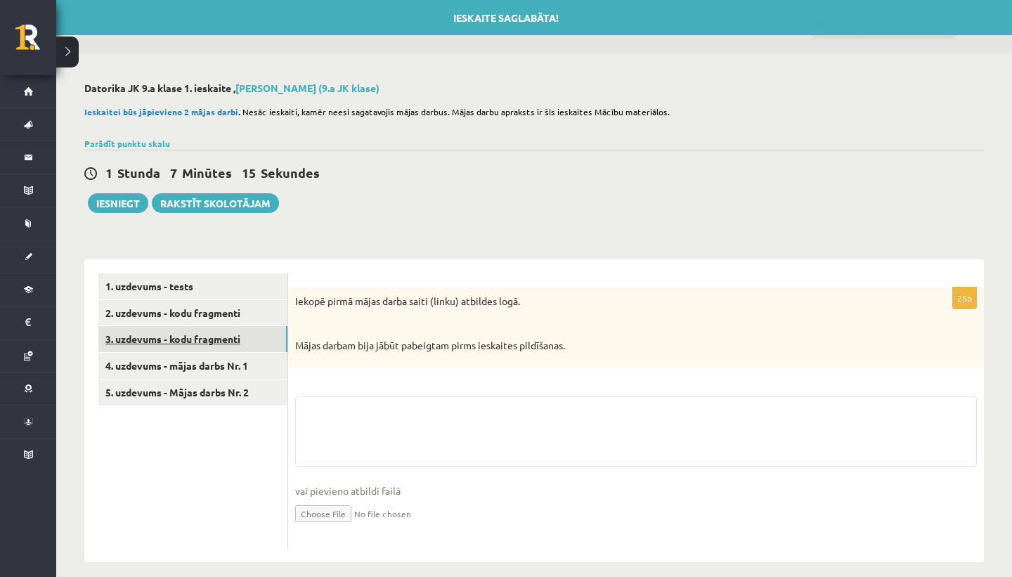
click at [248, 343] on link "3. uzdevums - kodu fragmenti" at bounding box center [192, 339] width 189 height 26
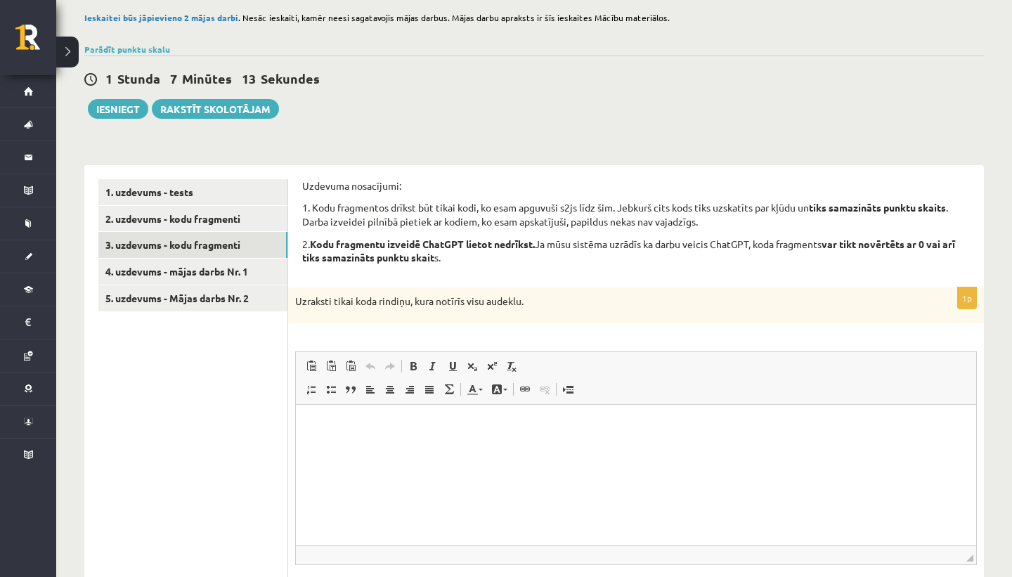
scroll to position [91, 0]
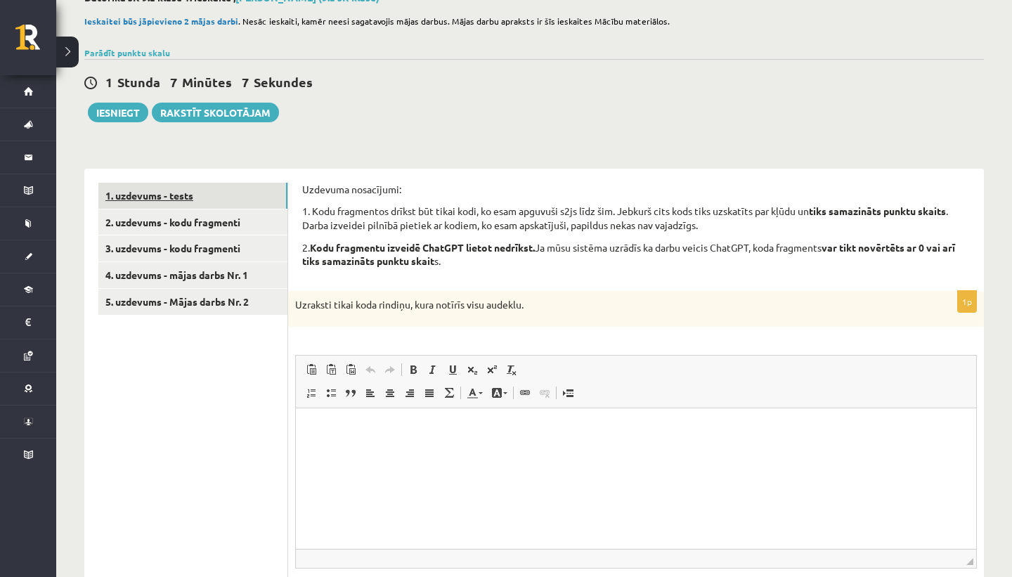
click at [247, 195] on link "1. uzdevums - tests" at bounding box center [192, 196] width 189 height 26
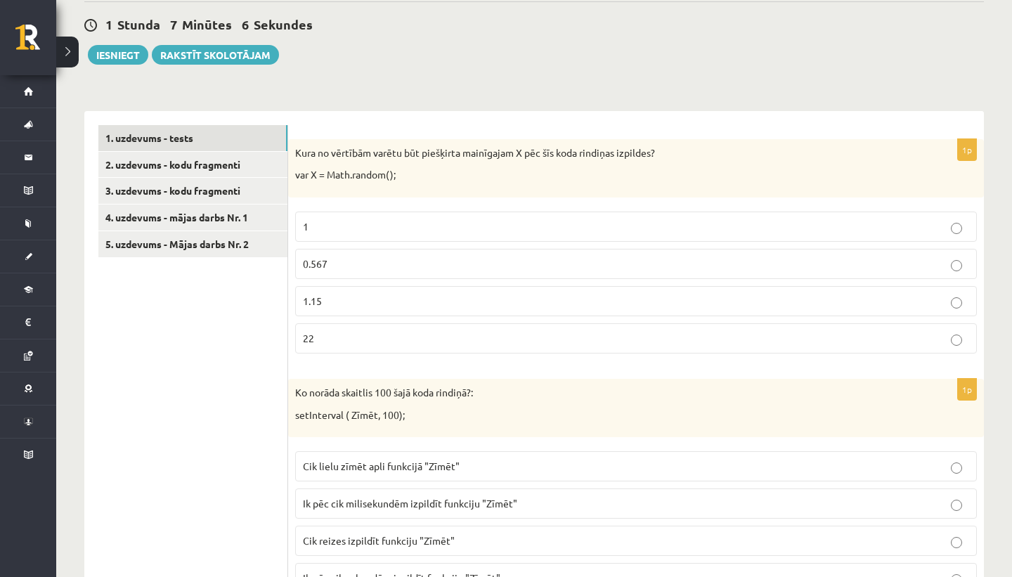
scroll to position [0, 0]
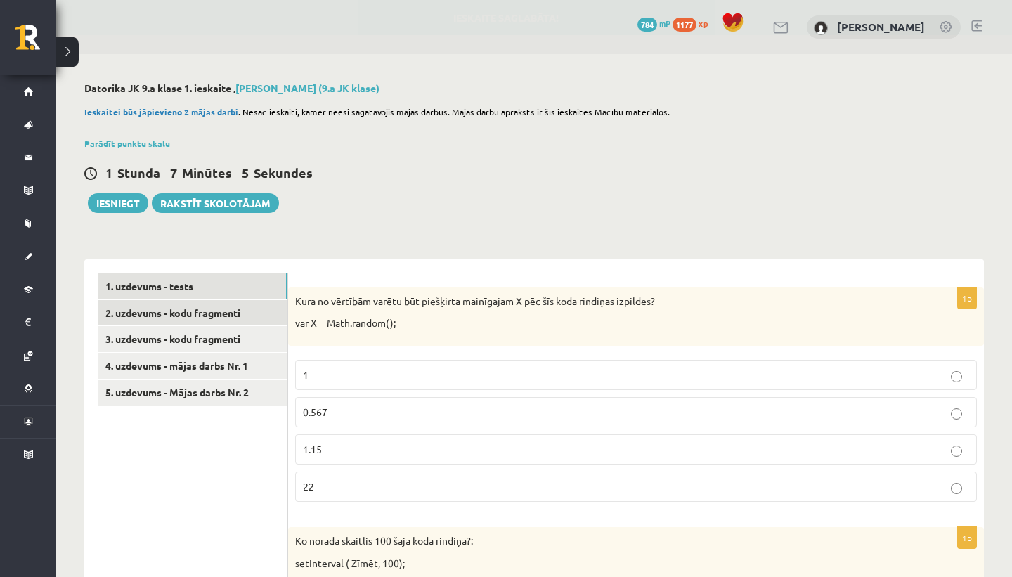
click at [240, 306] on link "2. uzdevums - kodu fragmenti" at bounding box center [192, 313] width 189 height 26
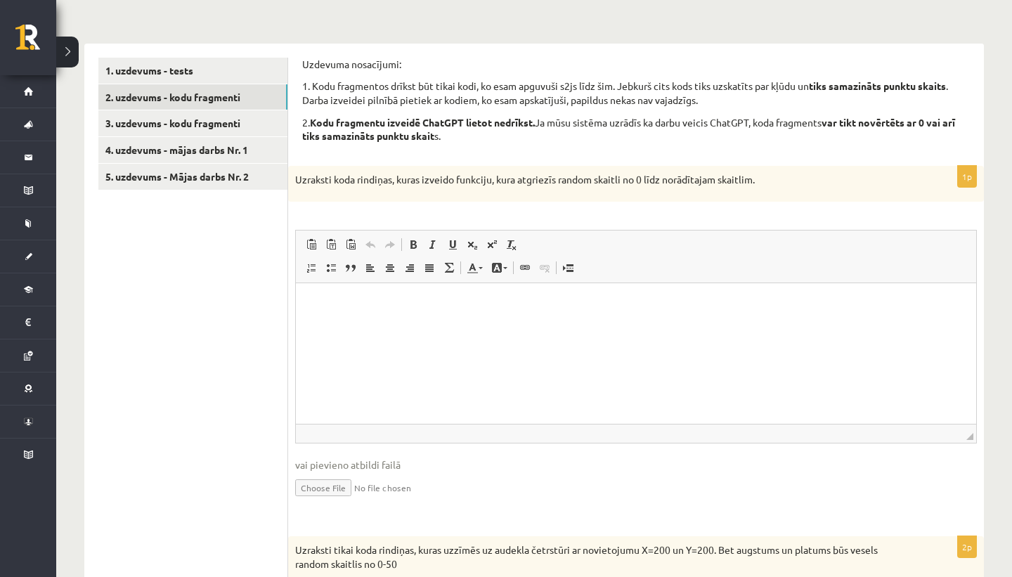
scroll to position [180, 0]
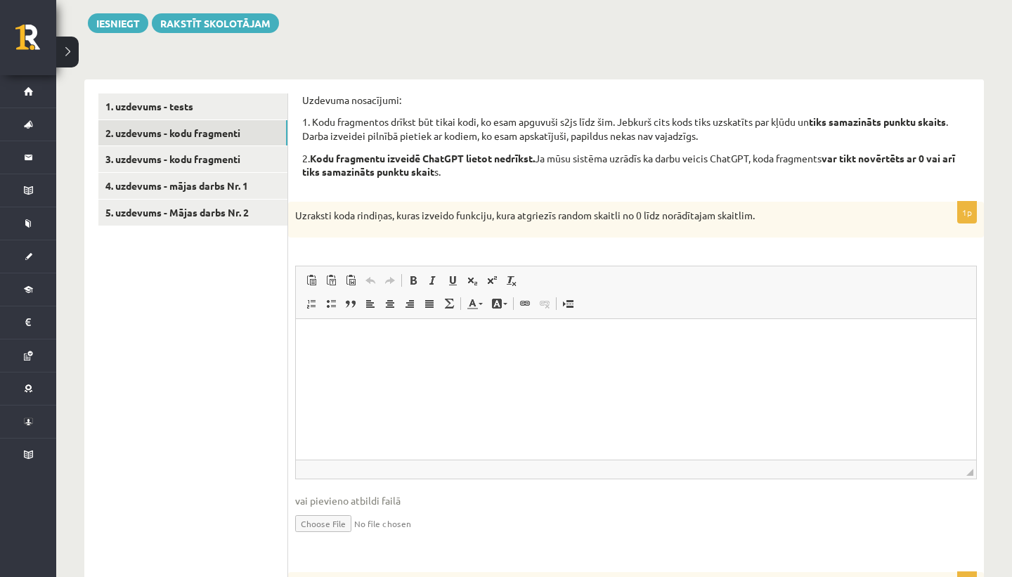
click at [482, 362] on html at bounding box center [636, 340] width 681 height 43
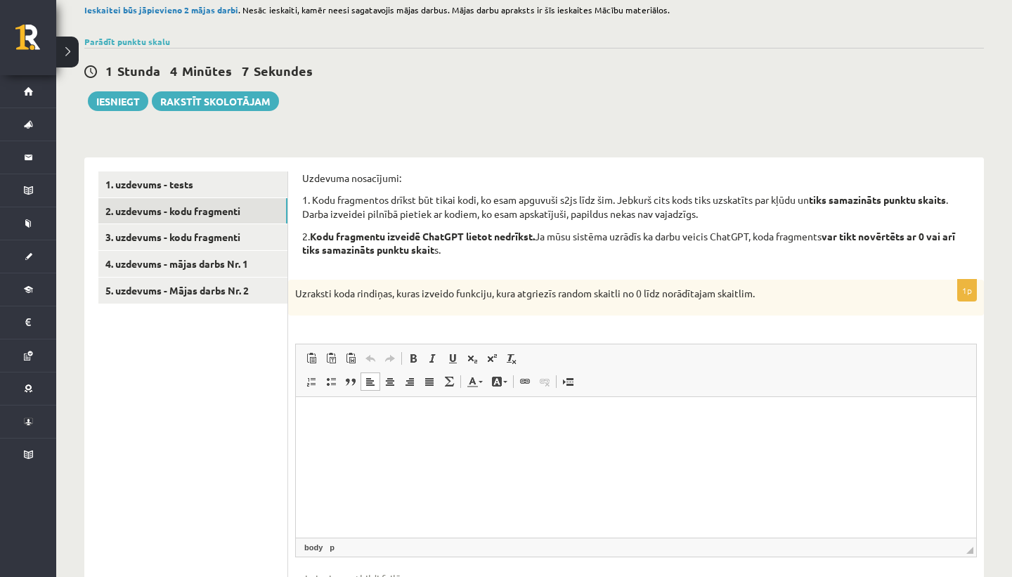
scroll to position [103, 0]
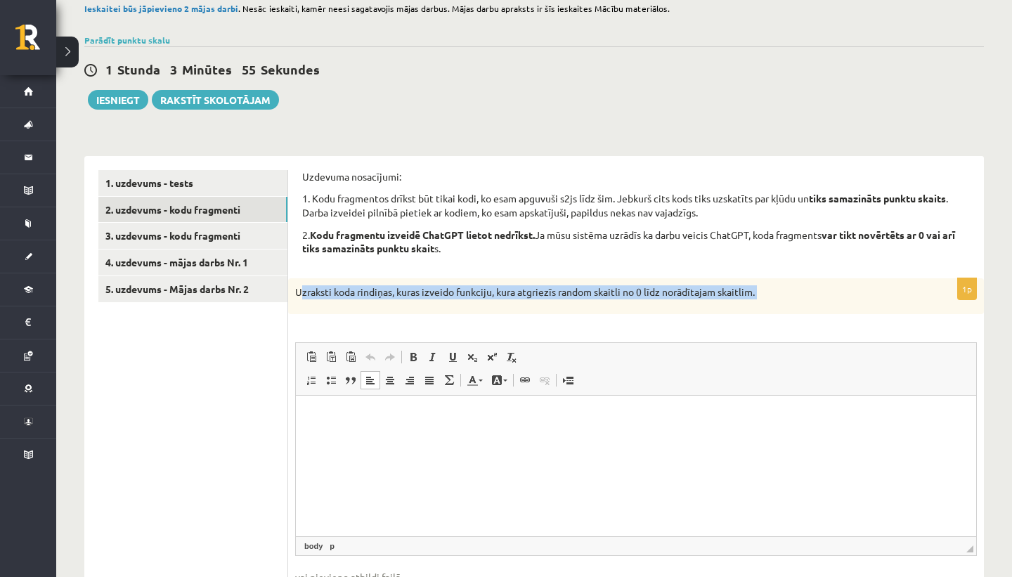
drag, startPoint x: 299, startPoint y: 291, endPoint x: 735, endPoint y: 316, distance: 436.6
click at [735, 316] on div "1p Uzraksti koda rindiņas, kuras izveido funkciju, kura atgriezīs random skaitl…" at bounding box center [636, 456] width 696 height 357
drag, startPoint x: 295, startPoint y: 290, endPoint x: 755, endPoint y: 292, distance: 459.8
click at [759, 292] on p "Uzraksti koda rindiņas, kuras izveido funkciju, kura atgriezīs random skaitli n…" at bounding box center [601, 292] width 612 height 14
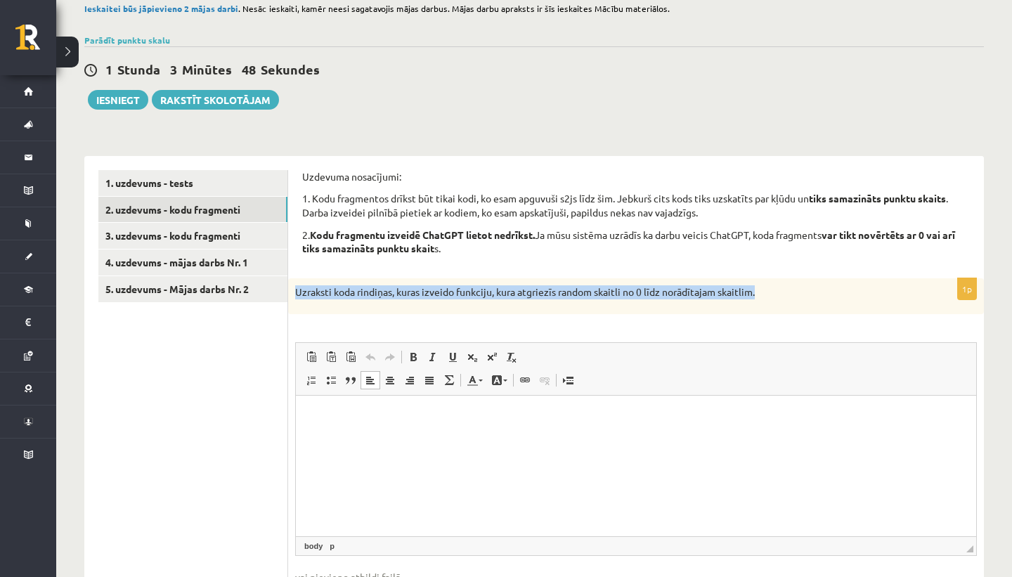
copy p "Uzraksti koda rindiņas, kuras izveido funkciju, kura atgriezīs random skaitli n…"
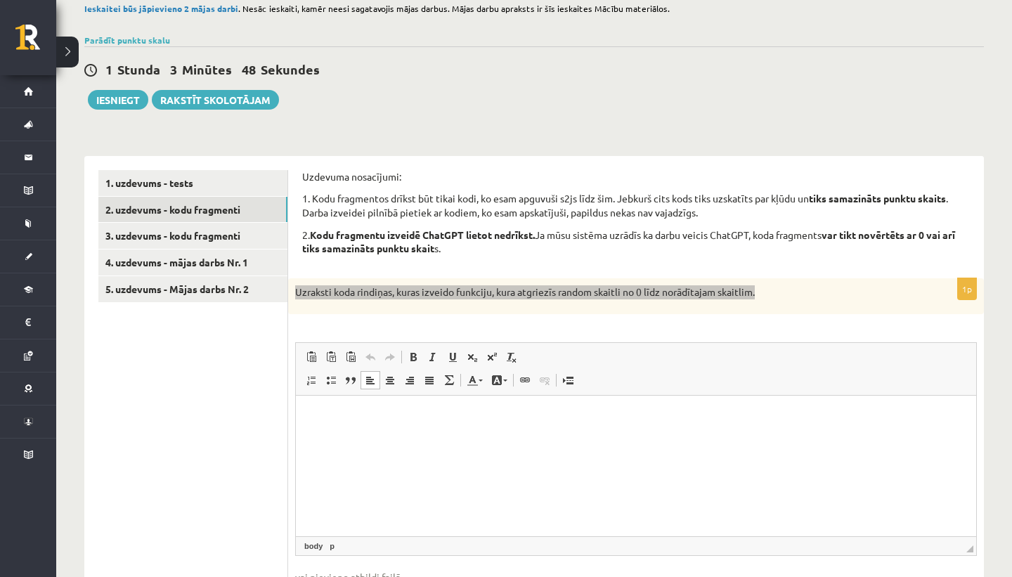
click at [501, 439] on html at bounding box center [636, 417] width 681 height 43
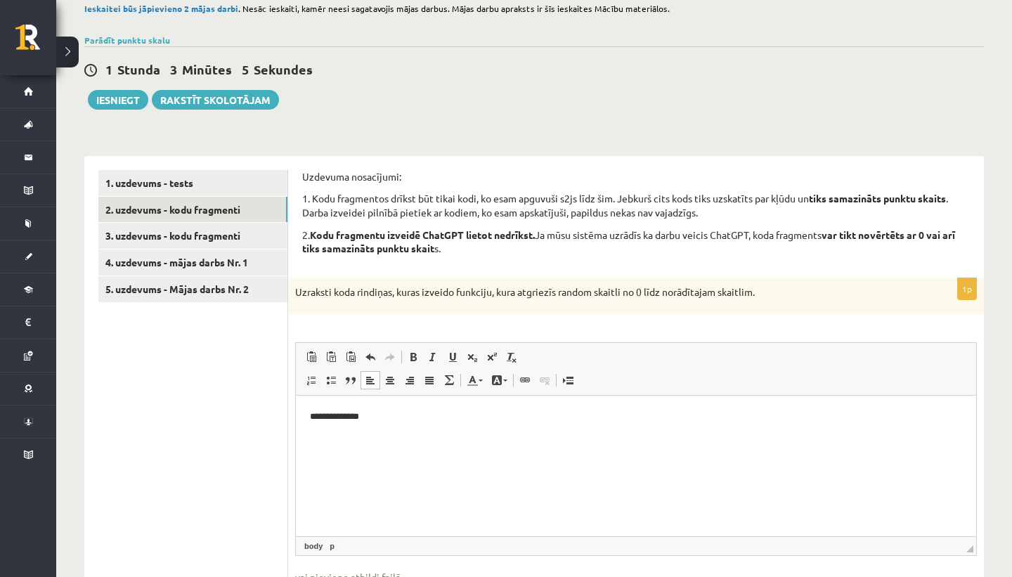
click at [542, 323] on div "1p Uzraksti koda rindiņas, kuras izveido funkciju, kura atgriezīs random skaitl…" at bounding box center [636, 456] width 696 height 357
click at [400, 407] on html "**********" at bounding box center [636, 417] width 681 height 43
click at [375, 422] on p "**********" at bounding box center [636, 417] width 652 height 15
click at [505, 434] on p "**********" at bounding box center [636, 441] width 652 height 15
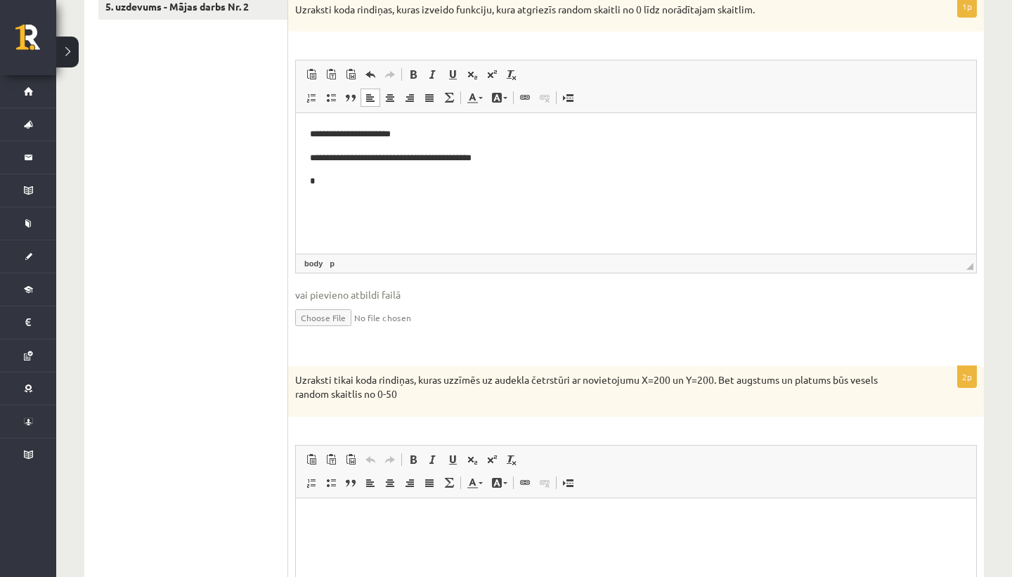
scroll to position [367, 0]
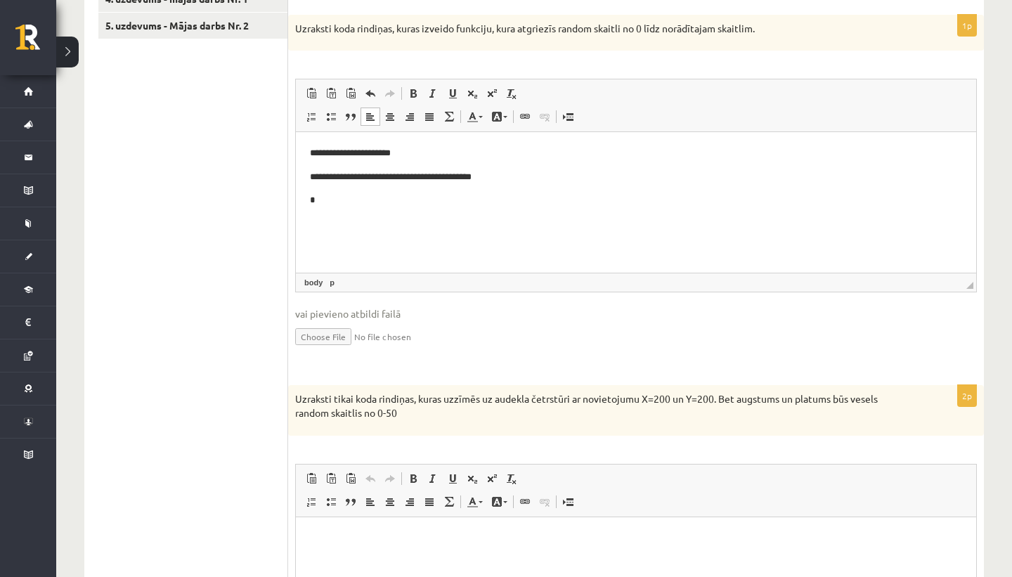
click at [382, 153] on p "**********" at bounding box center [636, 153] width 652 height 15
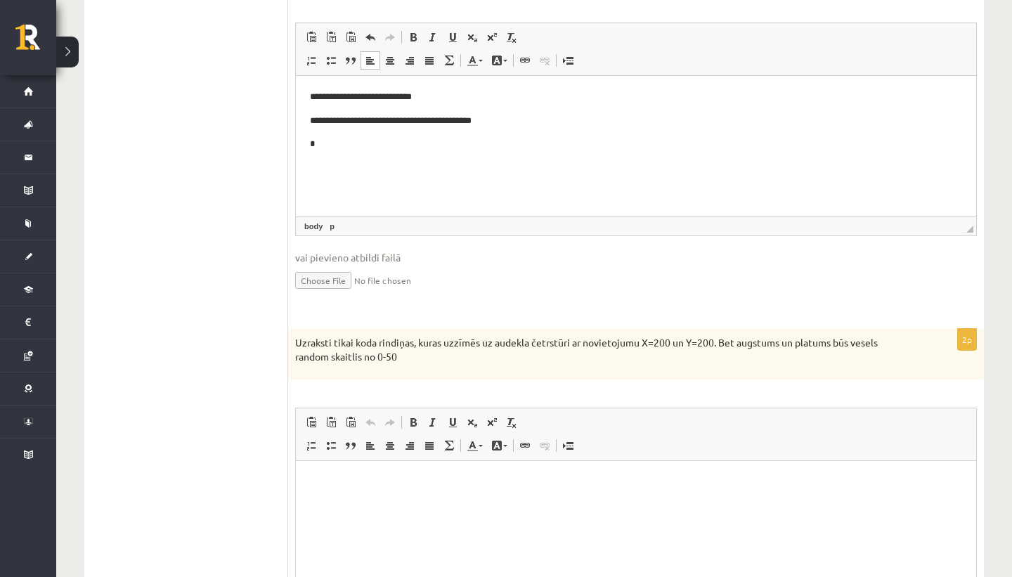
click at [408, 166] on html "**********" at bounding box center [636, 121] width 681 height 90
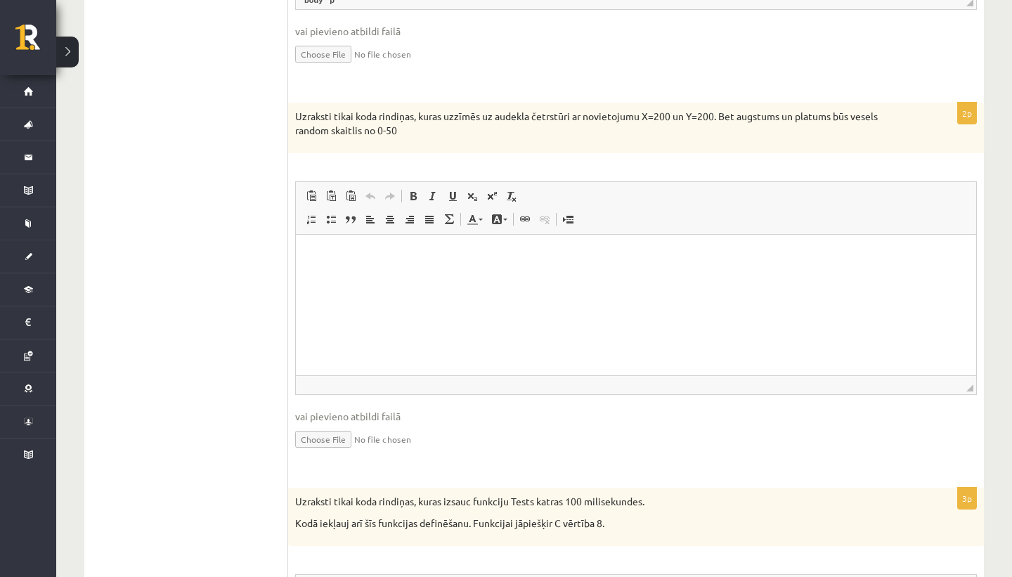
click at [370, 277] on html at bounding box center [636, 255] width 681 height 43
click at [330, 280] on p "*********" at bounding box center [636, 279] width 652 height 15
click at [369, 286] on p "**********" at bounding box center [636, 279] width 652 height 15
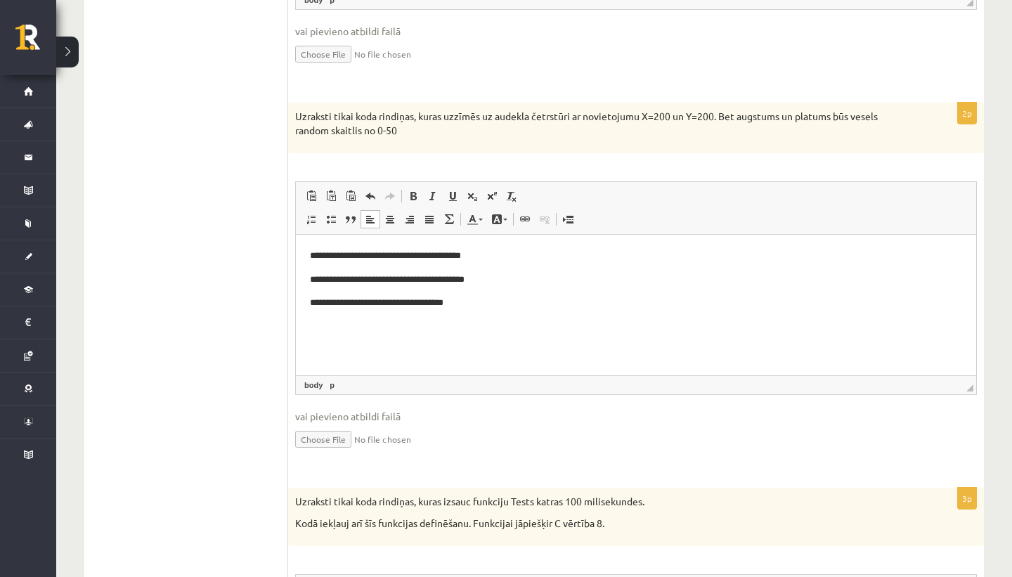
click at [335, 437] on input "file" at bounding box center [636, 438] width 682 height 29
click at [394, 320] on html "**********" at bounding box center [636, 279] width 681 height 90
click at [331, 371] on span "Paste" at bounding box center [353, 368] width 49 height 20
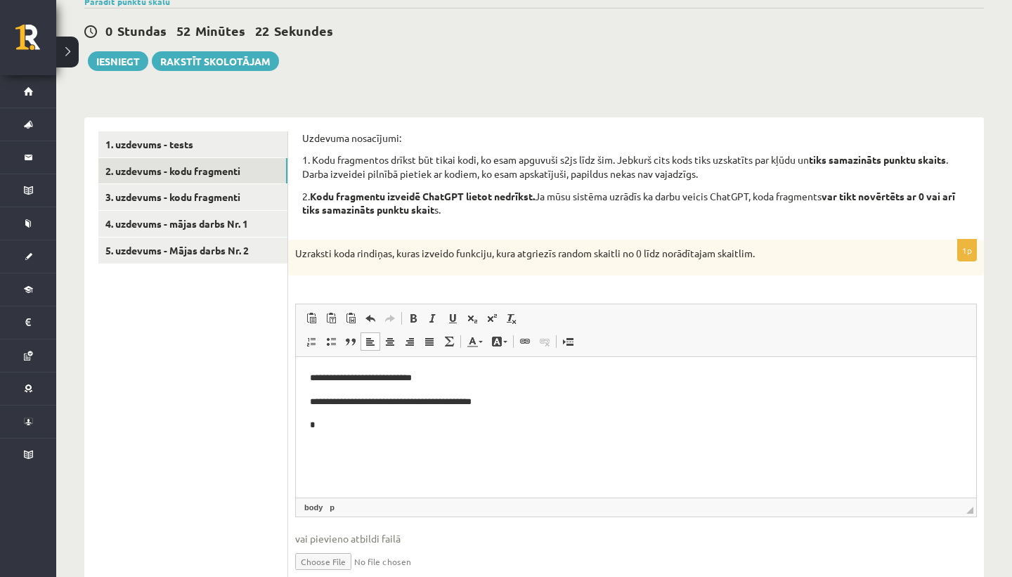
scroll to position [150, 0]
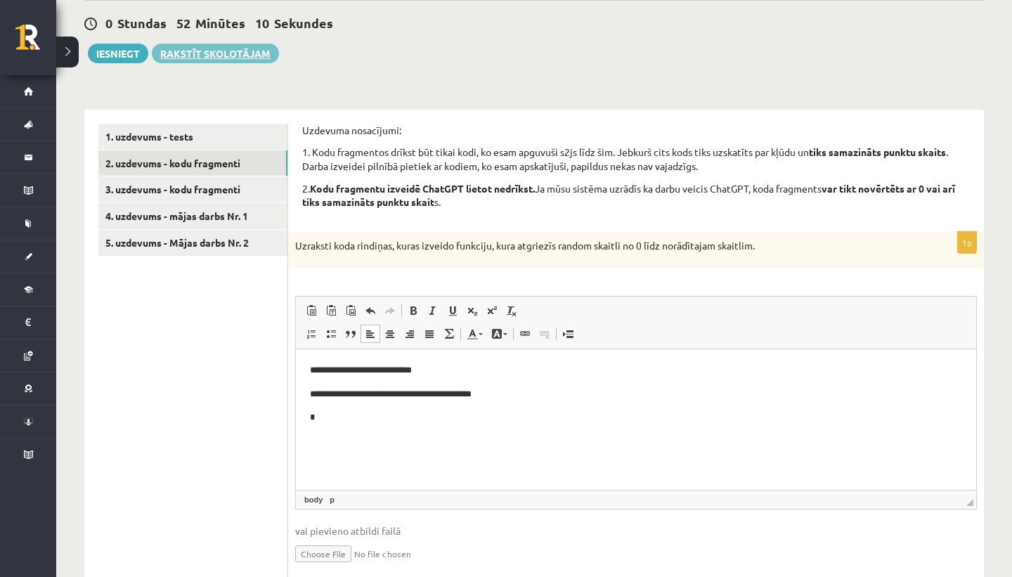
click at [244, 53] on link "Rakstīt skolotājam" at bounding box center [215, 54] width 127 height 20
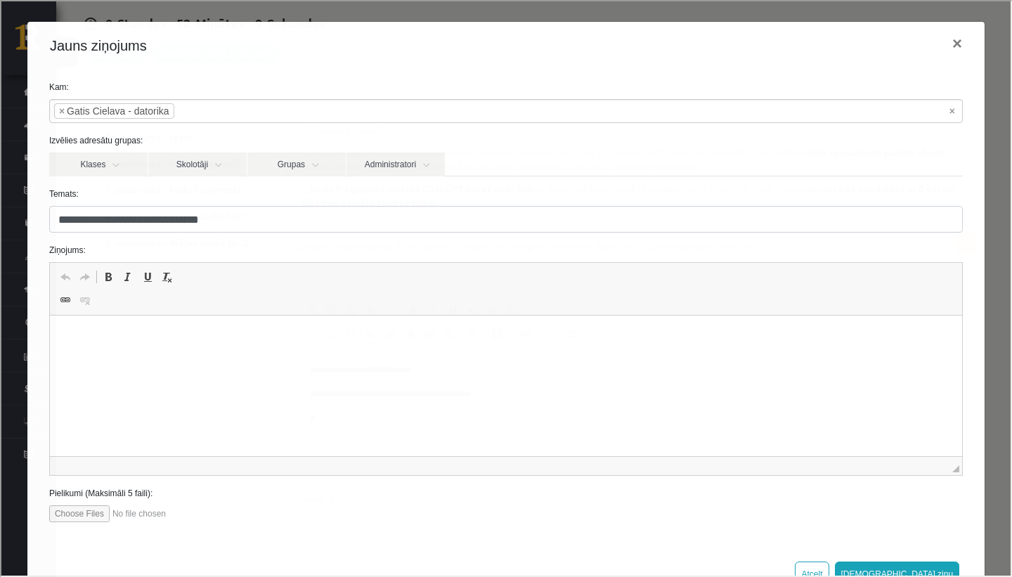
scroll to position [0, 0]
click at [957, 41] on button "×" at bounding box center [956, 41] width 32 height 39
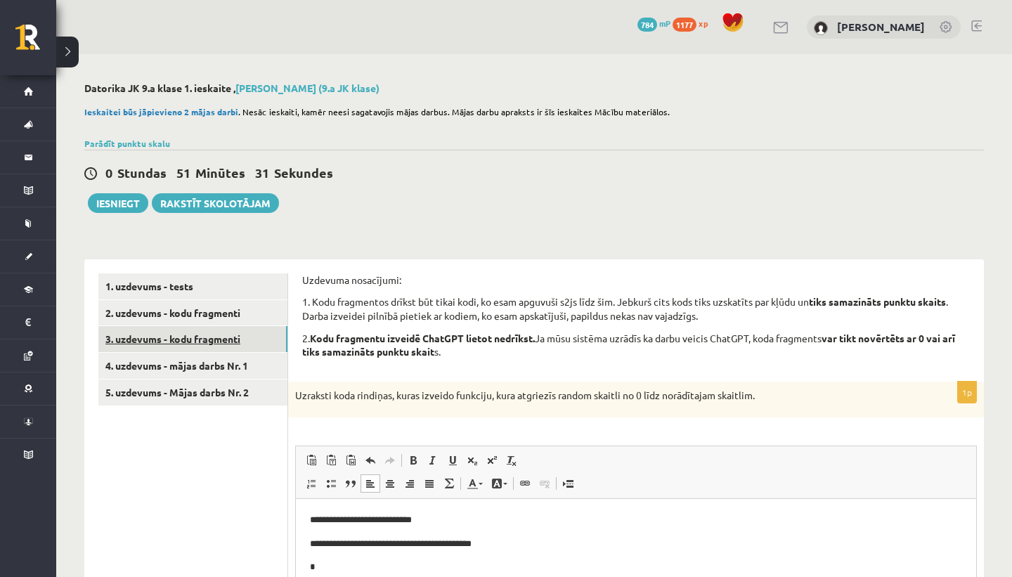
click at [236, 346] on link "3. uzdevums - kodu fragmenti" at bounding box center [192, 339] width 189 height 26
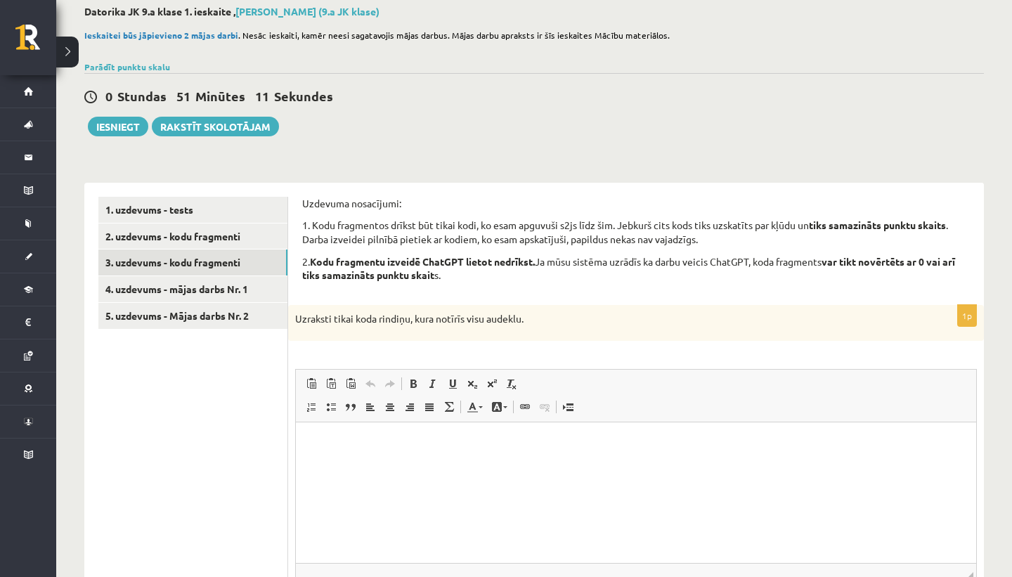
scroll to position [78, 0]
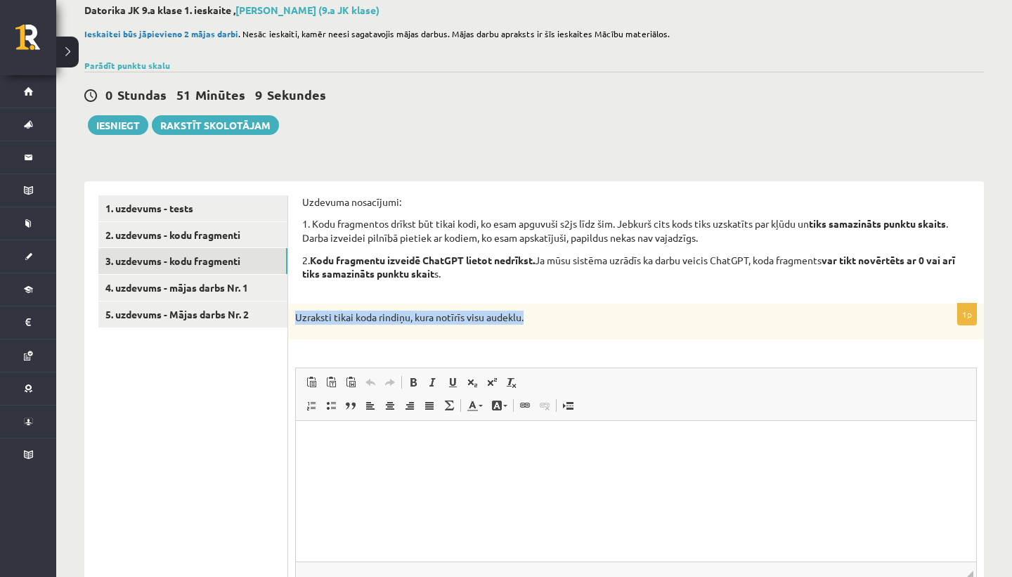
drag, startPoint x: 295, startPoint y: 318, endPoint x: 562, endPoint y: 327, distance: 267.3
click at [562, 327] on div "Uzraksti tikai koda rindiņu, kura notīrīs visu audeklu." at bounding box center [636, 322] width 696 height 37
copy p "Uzraksti tikai koda rindiņu, kura notīrīs visu audeklu."
click at [505, 349] on div "1p Uzraksti tikai koda rindiņu, kura notīrīs visu audeklu. Rich Text Editor, wi…" at bounding box center [636, 482] width 696 height 357
click at [375, 464] on html at bounding box center [636, 442] width 681 height 43
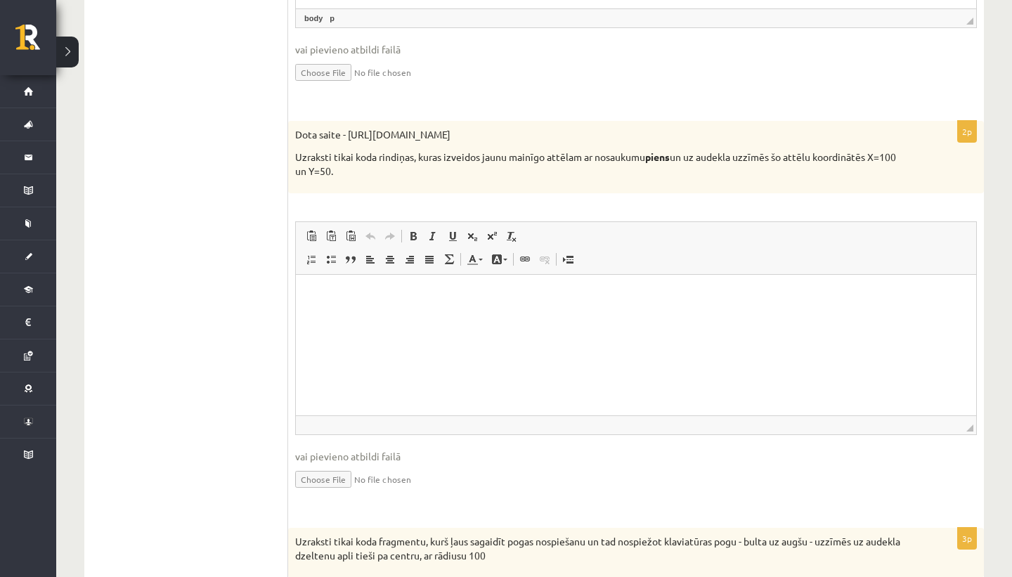
scroll to position [640, 0]
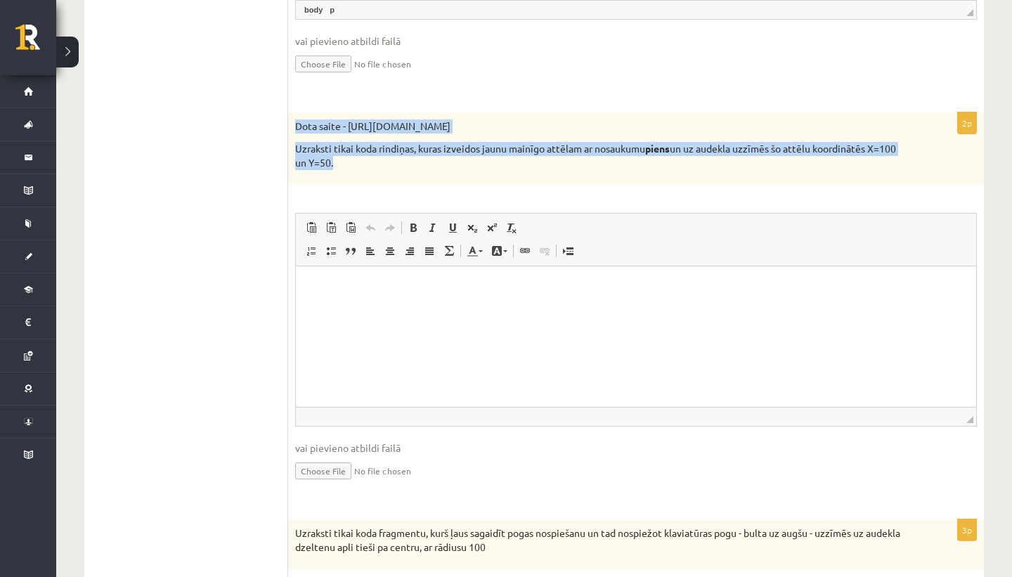
drag, startPoint x: 297, startPoint y: 126, endPoint x: 366, endPoint y: 168, distance: 80.8
click at [366, 168] on div "Dota saite - https://clipart4school.com/wp-content/uploads/2018/03/free-milk-cl…" at bounding box center [636, 148] width 696 height 72
copy div "Dota saite - https://clipart4school.com/wp-content/uploads/2018/03/free-milk-cl…"
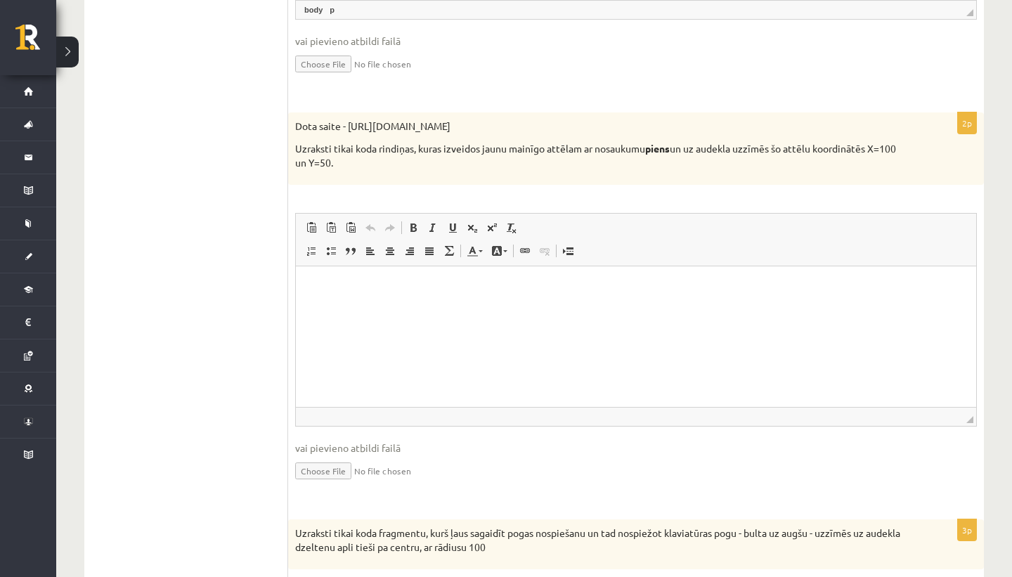
click at [365, 189] on div "2p Dota saite - https://clipart4school.com/wp-content/uploads/2018/03/free-milk…" at bounding box center [636, 308] width 696 height 393
drag, startPoint x: 349, startPoint y: 124, endPoint x: 631, endPoint y: 107, distance: 281.7
click at [631, 107] on form "**********" at bounding box center [636, 262] width 668 height 1257
click at [557, 111] on form "**********" at bounding box center [636, 262] width 668 height 1257
drag, startPoint x: 351, startPoint y: 123, endPoint x: 741, endPoint y: 128, distance: 390.2
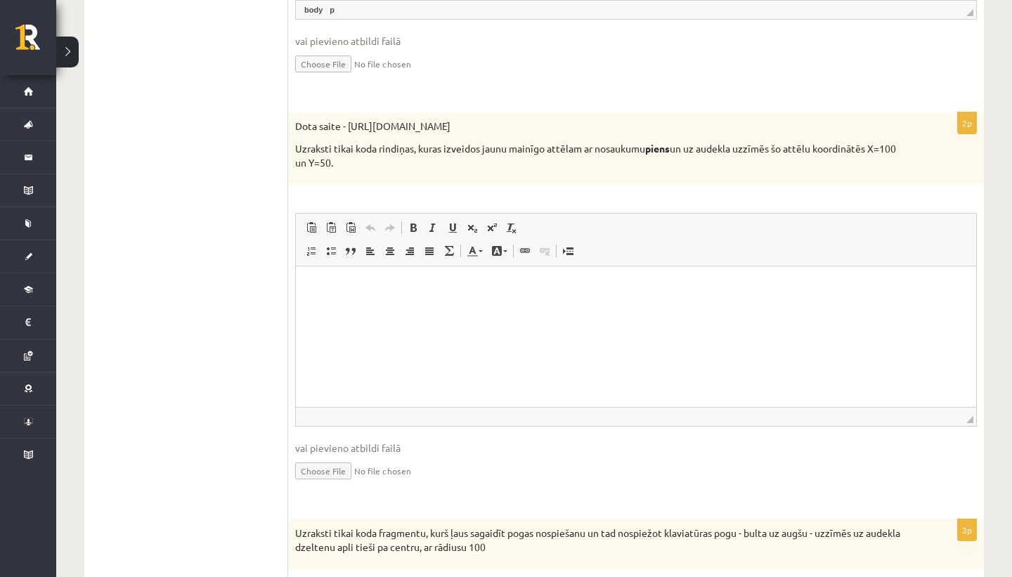
click at [749, 128] on p "Dota saite - [URL][DOMAIN_NAME]" at bounding box center [601, 127] width 612 height 14
click at [759, 128] on p "Dota saite - [URL][DOMAIN_NAME]" at bounding box center [601, 127] width 612 height 14
drag, startPoint x: 351, startPoint y: 126, endPoint x: 754, endPoint y: 131, distance: 402.9
click at [754, 131] on p "Dota saite - [URL][DOMAIN_NAME]" at bounding box center [601, 127] width 612 height 14
copy p "https://clipart4school.com/wp-content/uploads/2018/03/free-milk-clipart-color-p…"
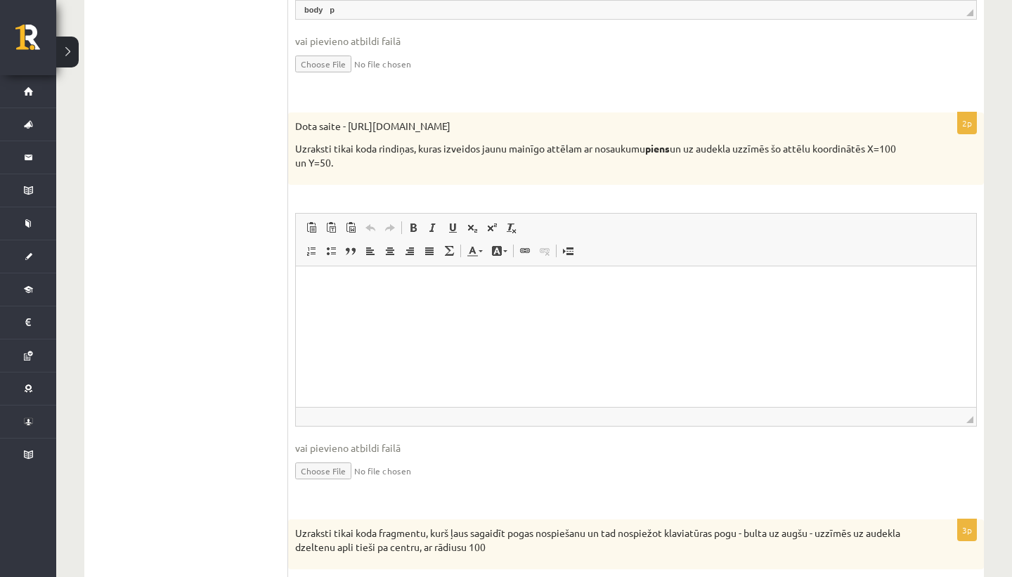
click at [451, 309] on html at bounding box center [636, 287] width 681 height 43
click at [345, 303] on span "Paste" at bounding box center [368, 298] width 49 height 20
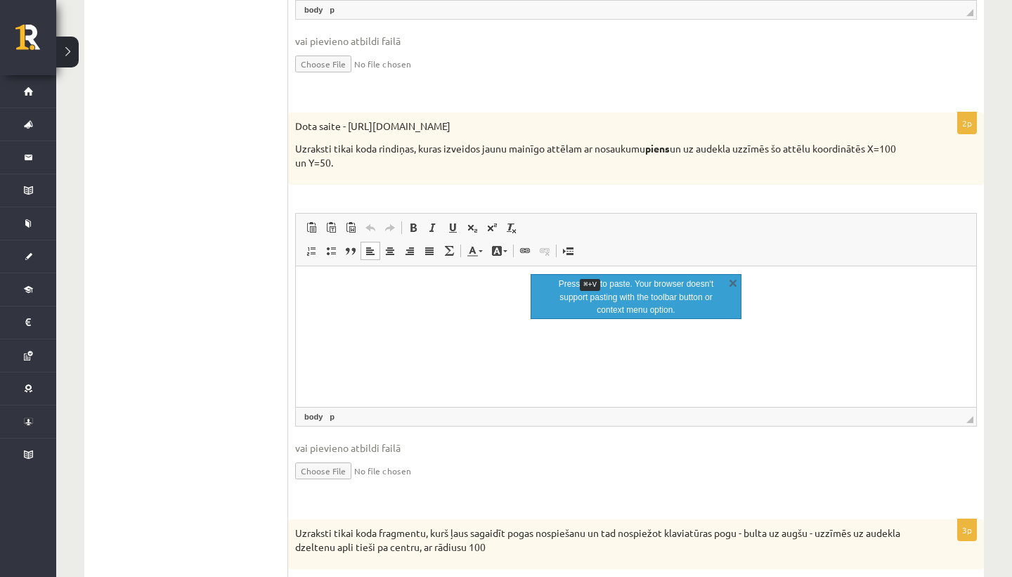
click at [345, 302] on html at bounding box center [636, 287] width 681 height 43
click at [735, 278] on link "X" at bounding box center [733, 283] width 14 height 14
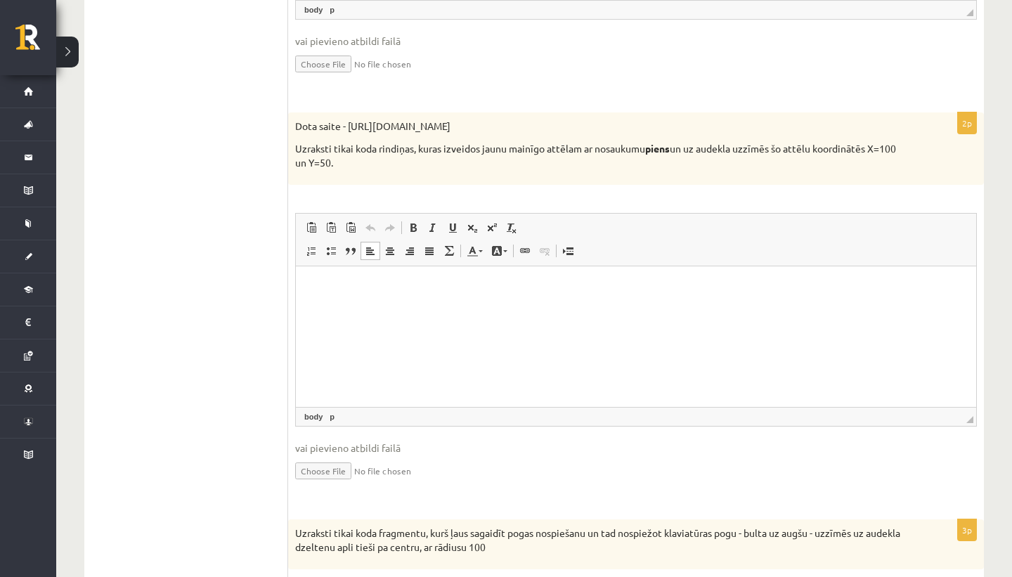
click at [503, 285] on p "Rich Text Editor, wiswyg-editor-user-answer-47433803750480" at bounding box center [636, 287] width 652 height 15
click at [537, 178] on div "Dota saite - https://clipart4school.com/wp-content/uploads/2018/03/free-milk-cl…" at bounding box center [636, 148] width 696 height 72
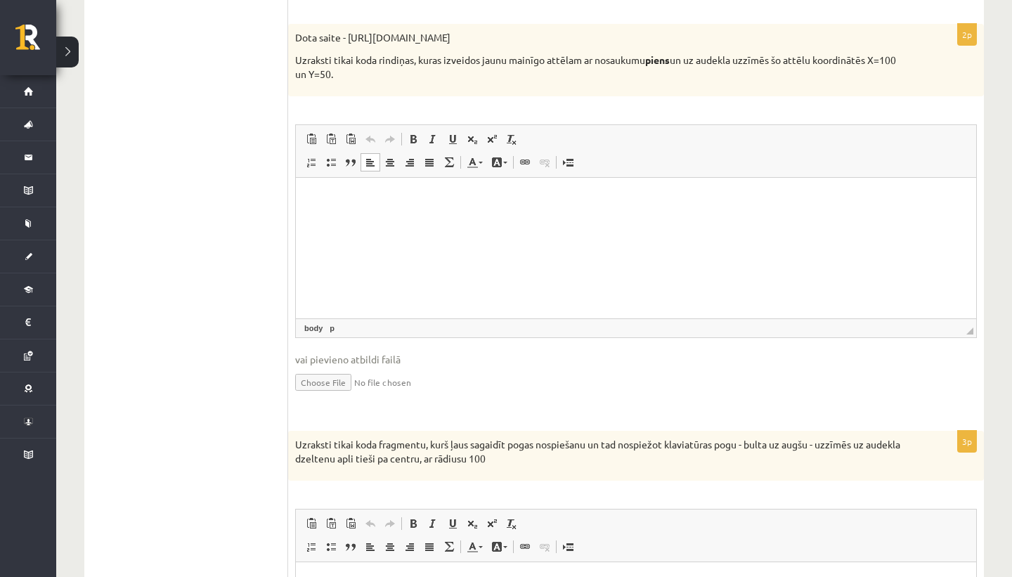
scroll to position [739, 0]
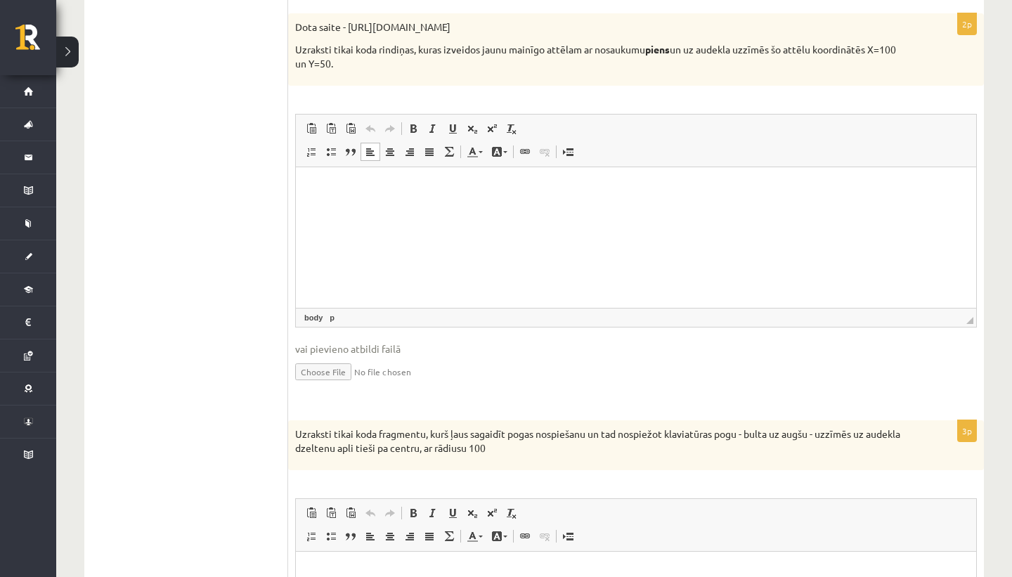
click at [354, 193] on p "Rich Text Editor, wiswyg-editor-user-answer-47433803750480" at bounding box center [636, 188] width 652 height 15
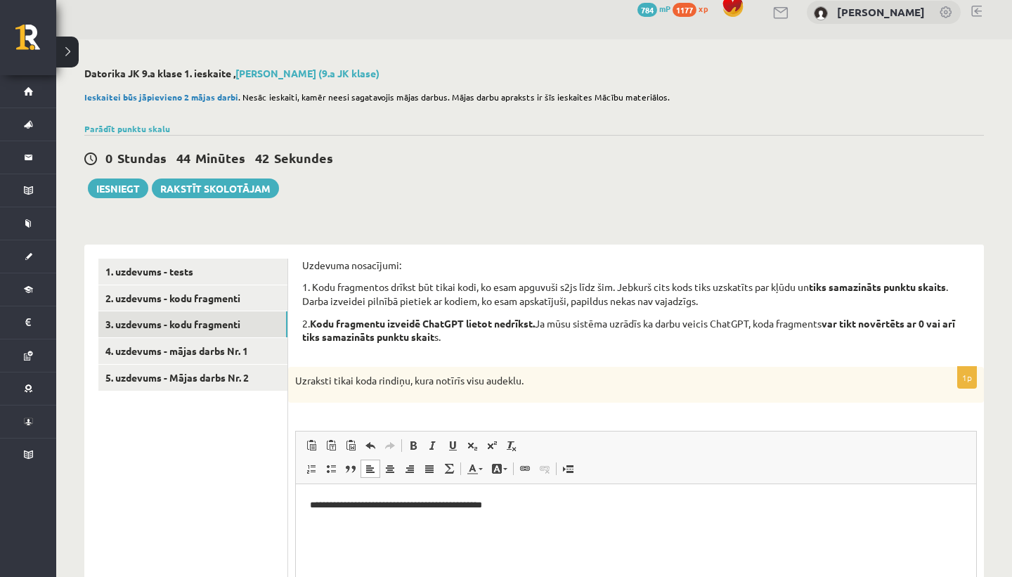
scroll to position [0, 0]
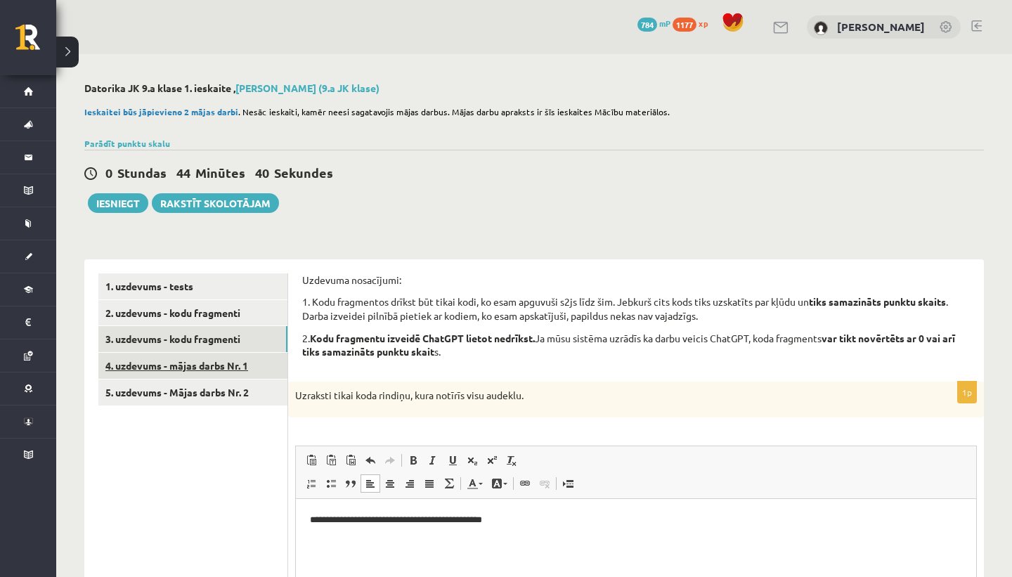
click at [269, 366] on link "4. uzdevums - mājas darbs Nr. 1" at bounding box center [192, 366] width 189 height 26
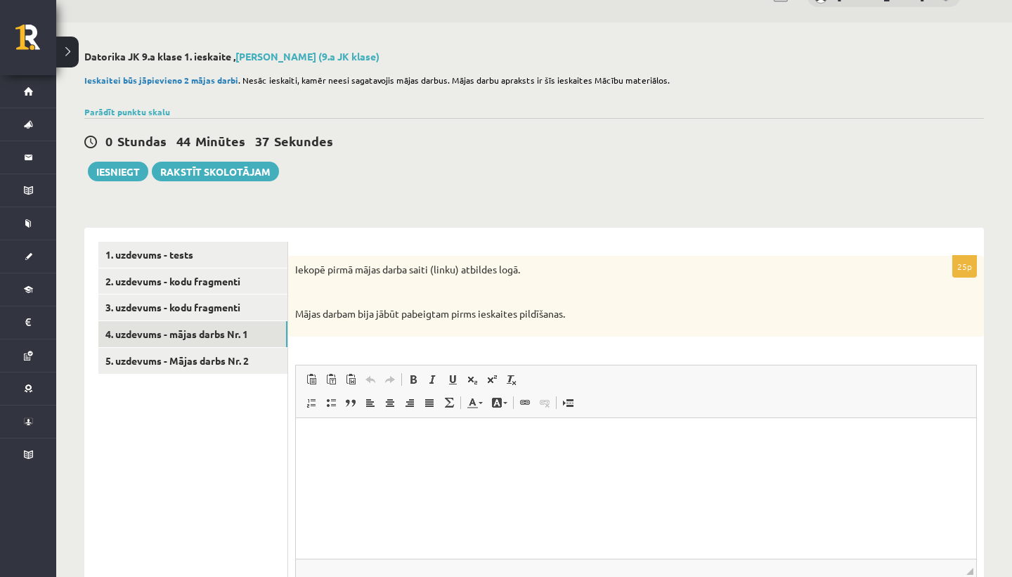
scroll to position [32, 0]
click at [229, 316] on link "3. uzdevums - kodu fragmenti" at bounding box center [192, 307] width 189 height 26
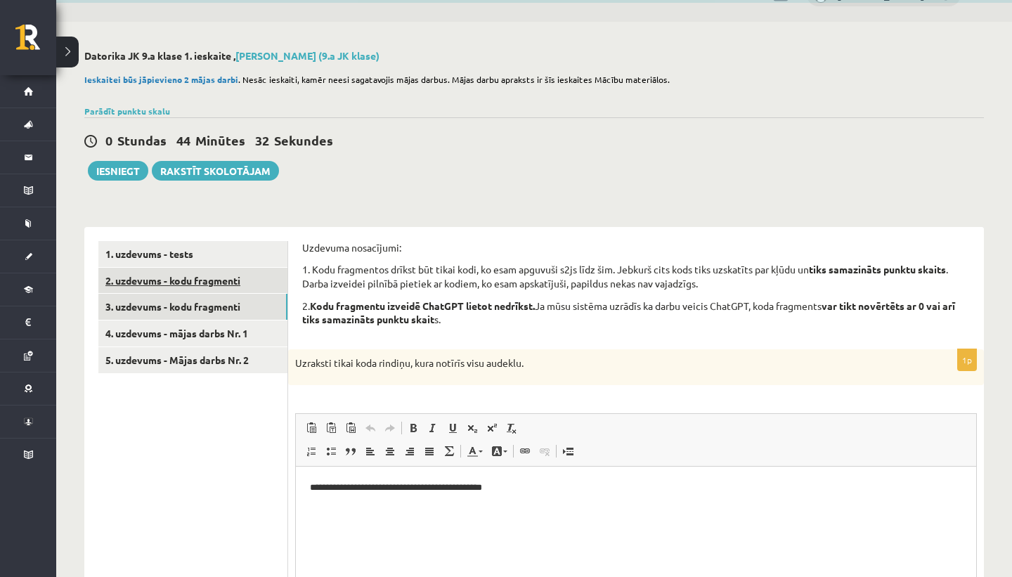
scroll to position [0, 0]
click at [238, 287] on link "2. uzdevums - kodu fragmenti" at bounding box center [192, 281] width 189 height 26
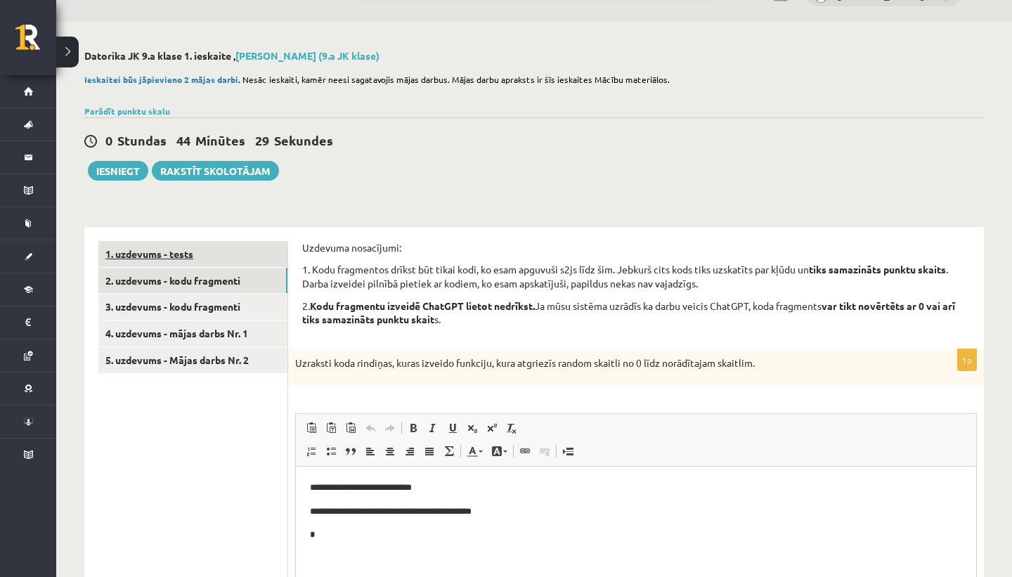
click at [244, 252] on link "1. uzdevums - tests" at bounding box center [192, 254] width 189 height 26
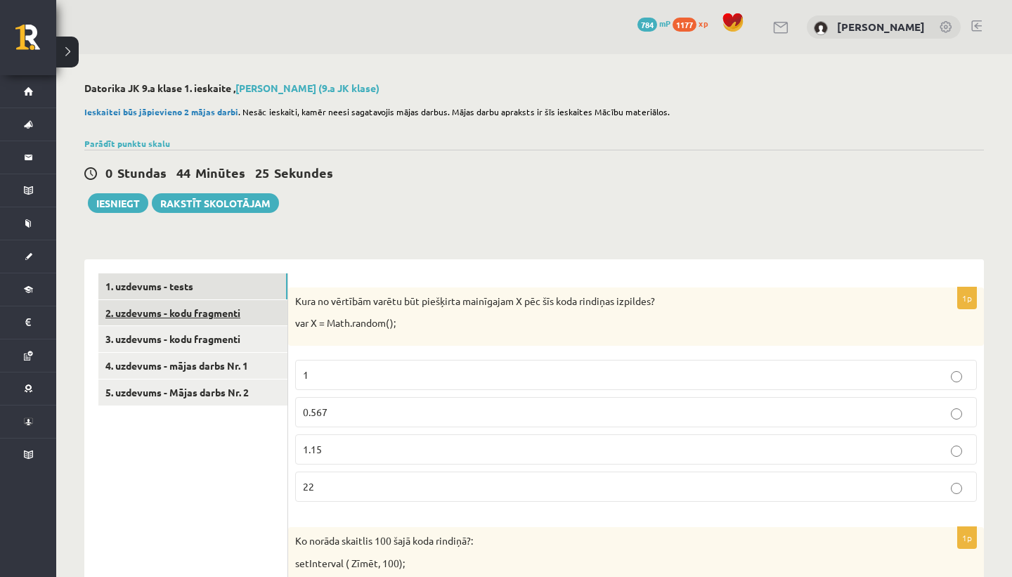
click at [243, 318] on link "2. uzdevums - kodu fragmenti" at bounding box center [192, 313] width 189 height 26
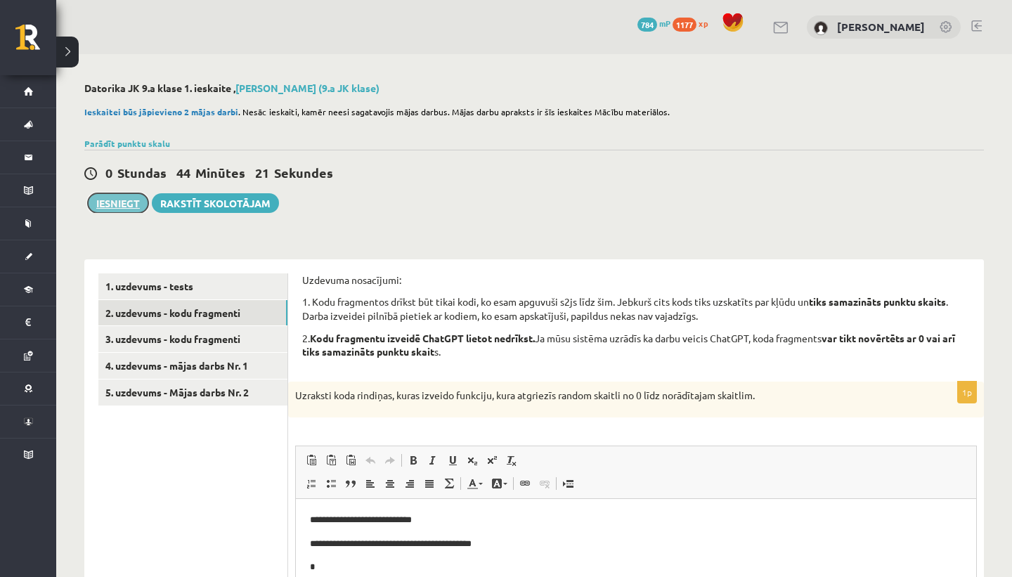
click at [141, 202] on button "Iesniegt" at bounding box center [118, 203] width 60 height 20
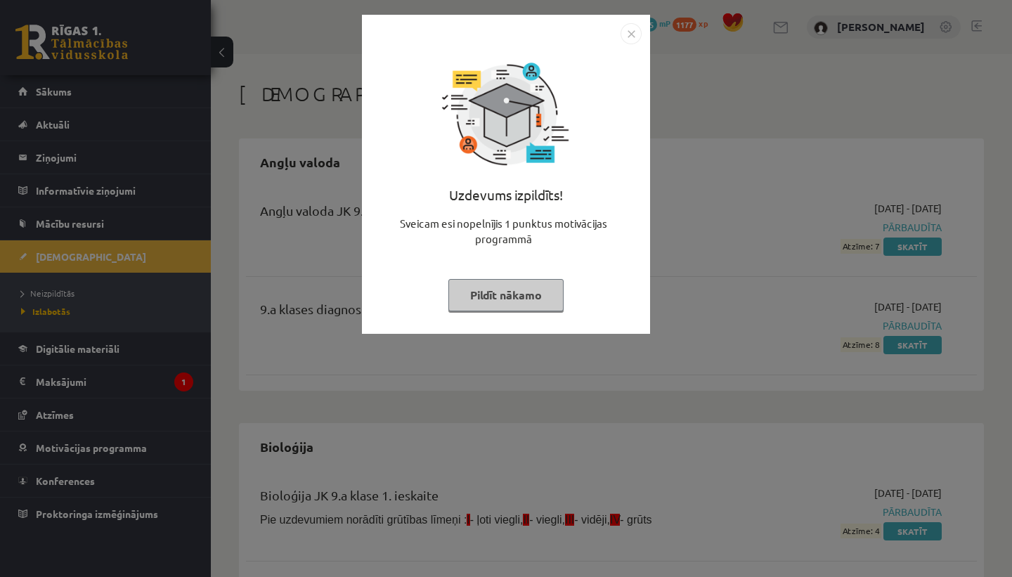
click at [628, 35] on img "Close" at bounding box center [631, 33] width 21 height 21
